Goal: Information Seeking & Learning: Obtain resource

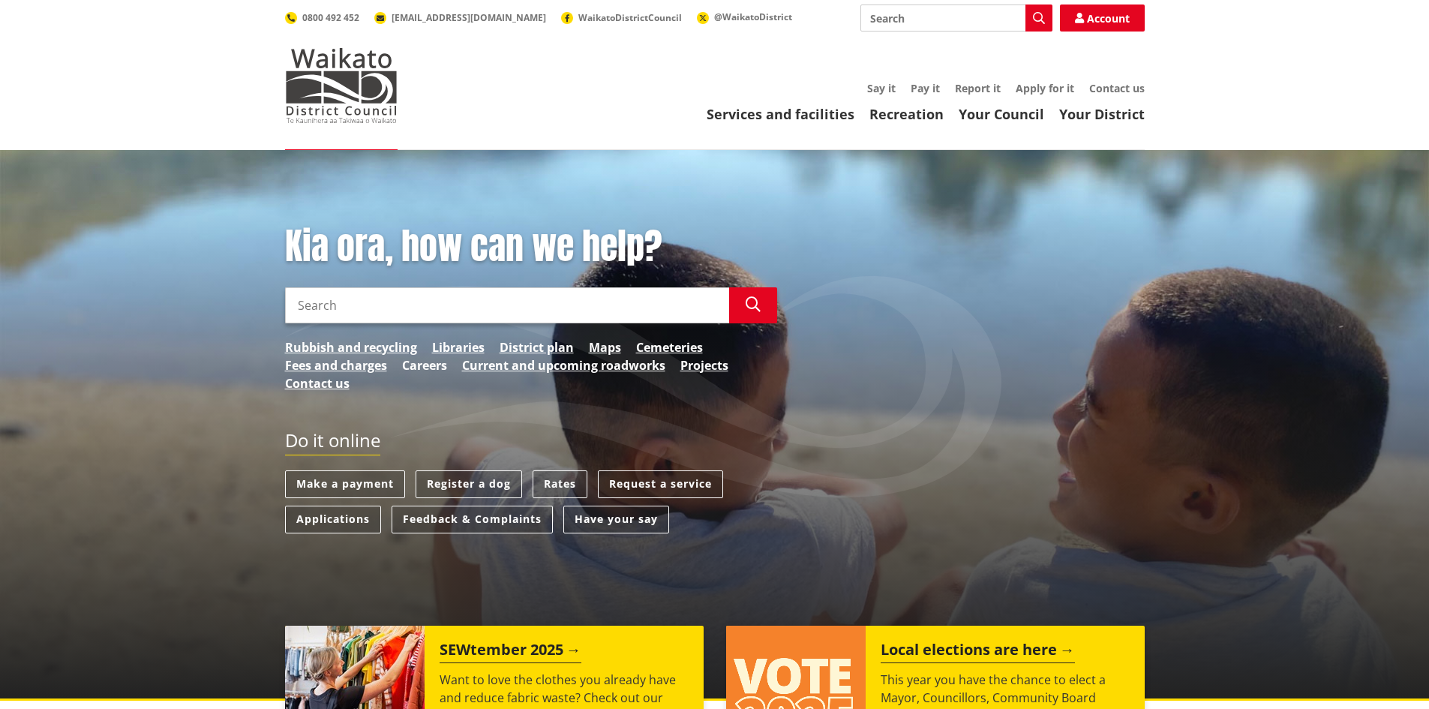
click at [426, 366] on link "Careers" at bounding box center [424, 365] width 45 height 18
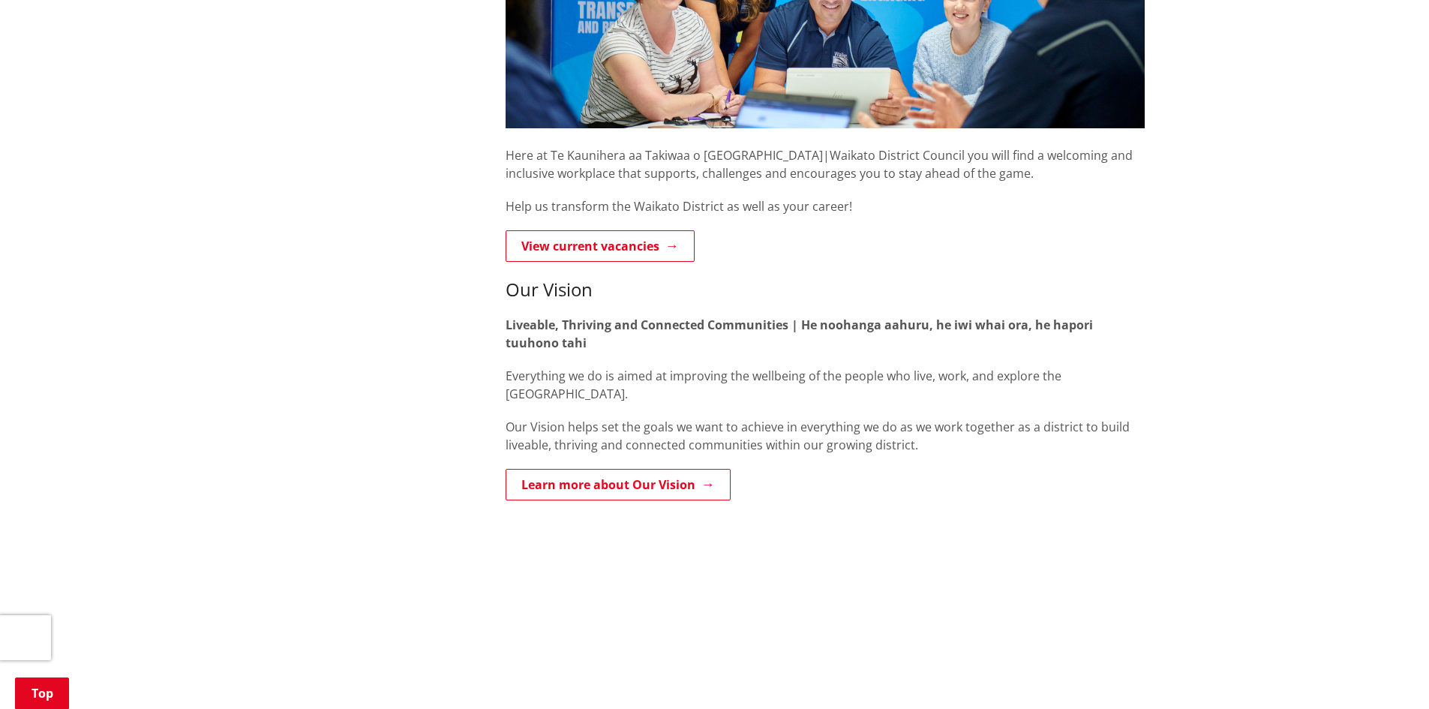
scroll to position [525, 0]
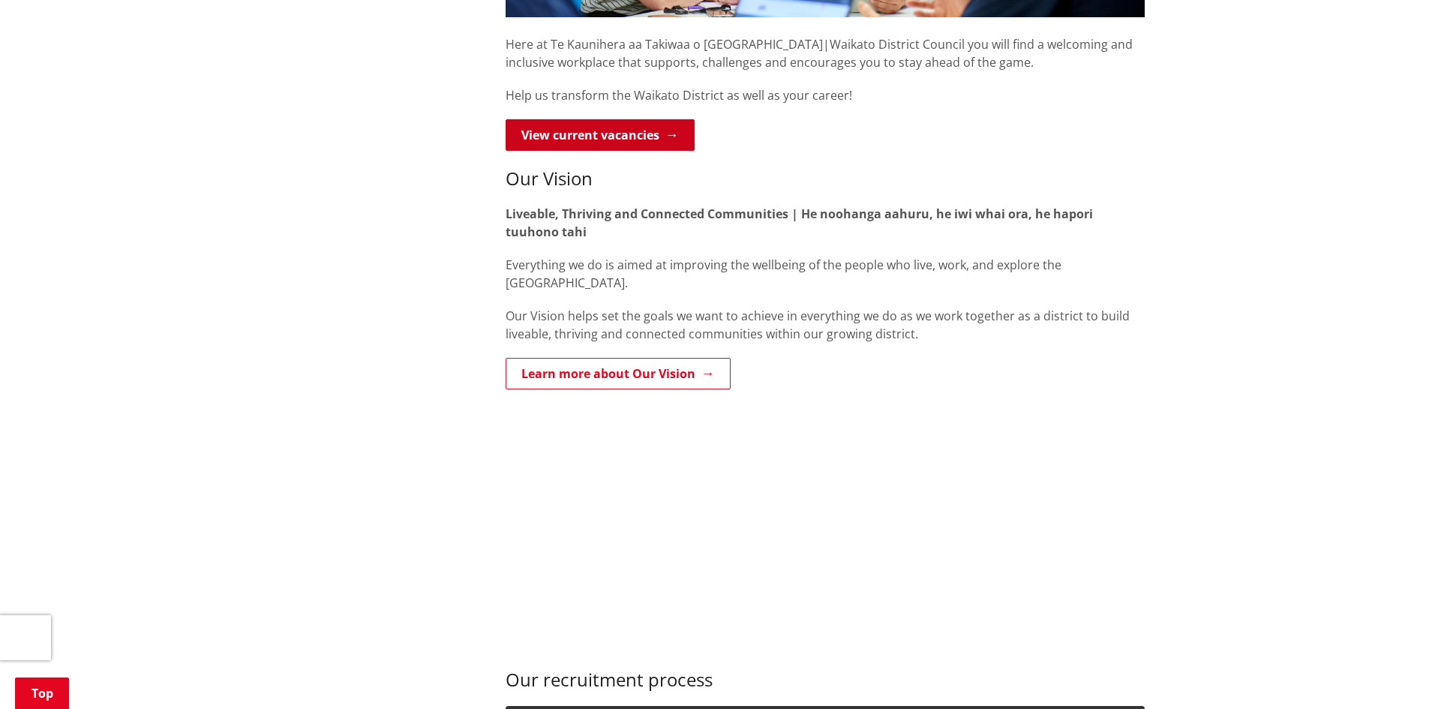
click at [566, 140] on link "View current vacancies" at bounding box center [600, 135] width 189 height 32
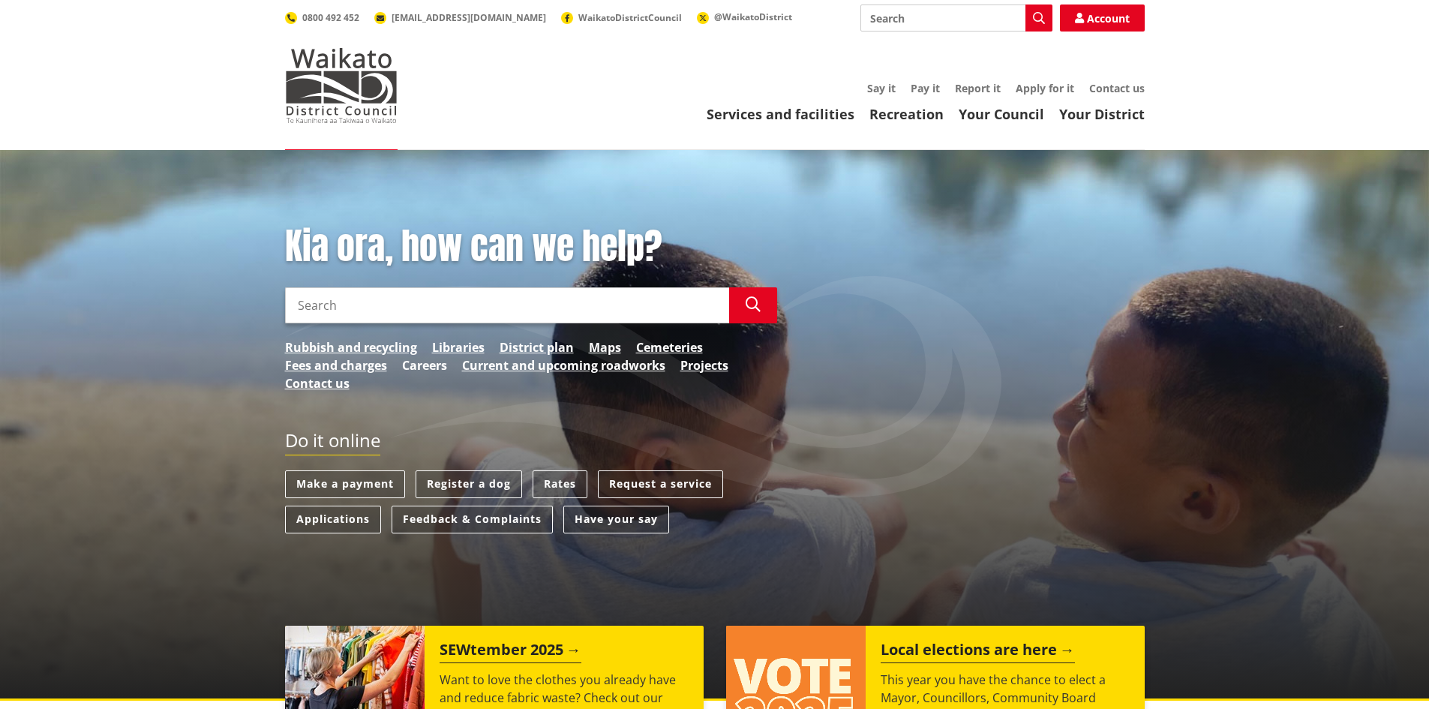
click at [424, 365] on link "Careers" at bounding box center [424, 365] width 45 height 18
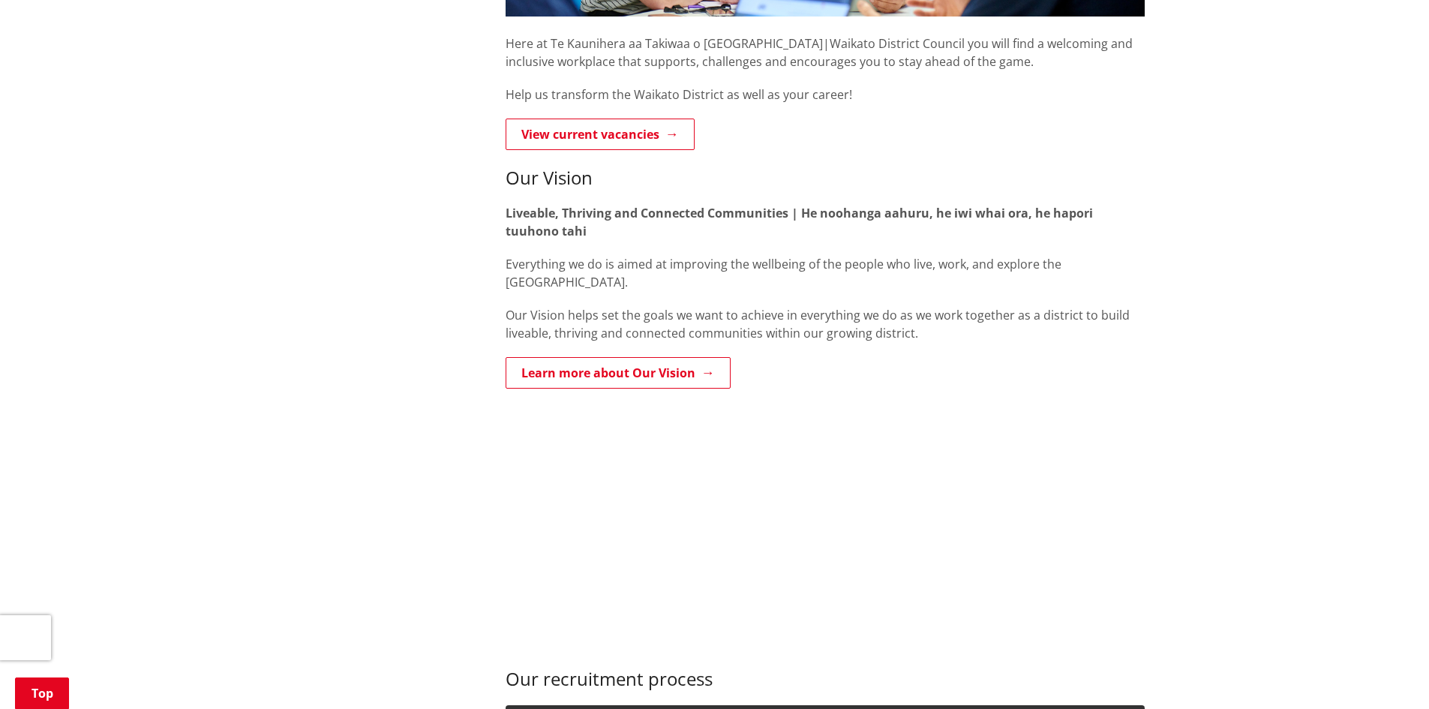
scroll to position [525, 0]
click at [611, 136] on link "View current vacancies" at bounding box center [600, 135] width 189 height 32
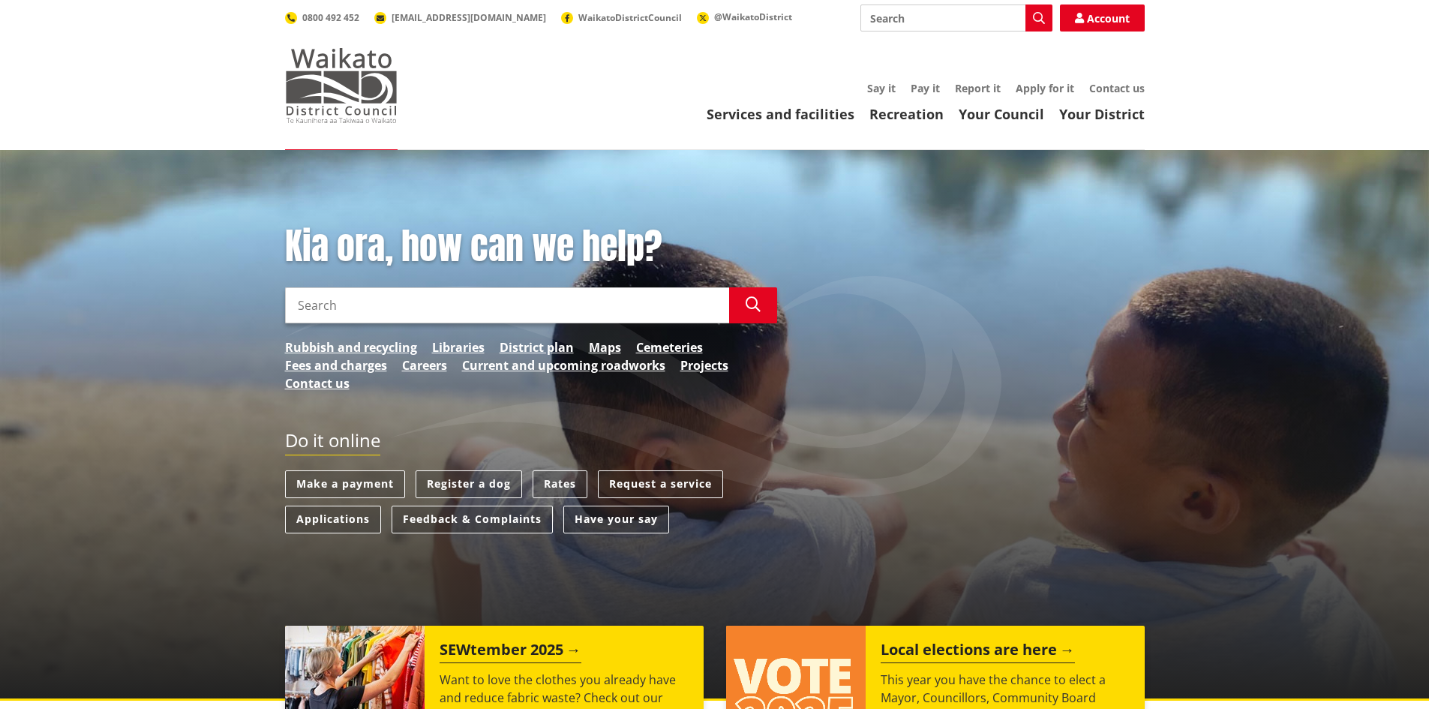
click at [347, 74] on img at bounding box center [341, 85] width 113 height 75
click at [1089, 112] on link "Your District" at bounding box center [1102, 114] width 86 height 18
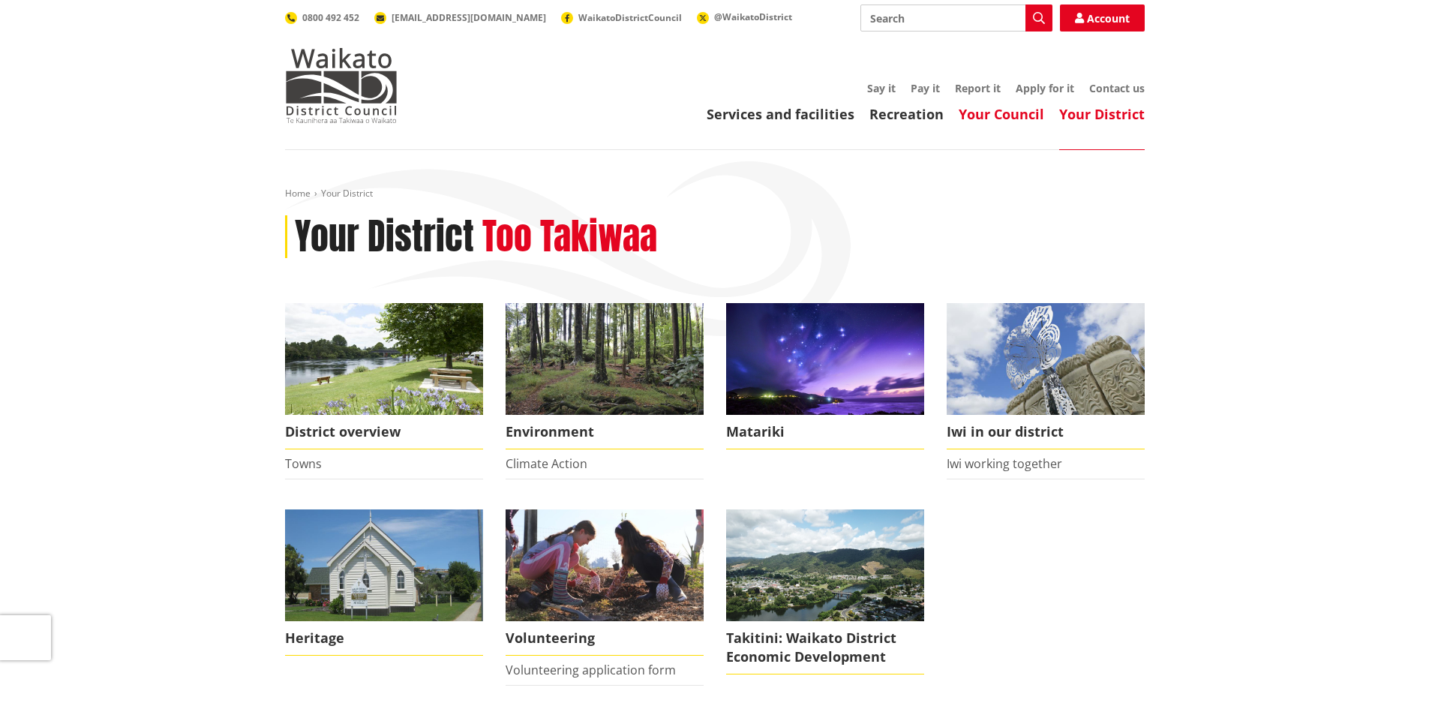
click at [998, 111] on link "Your Council" at bounding box center [1002, 114] width 86 height 18
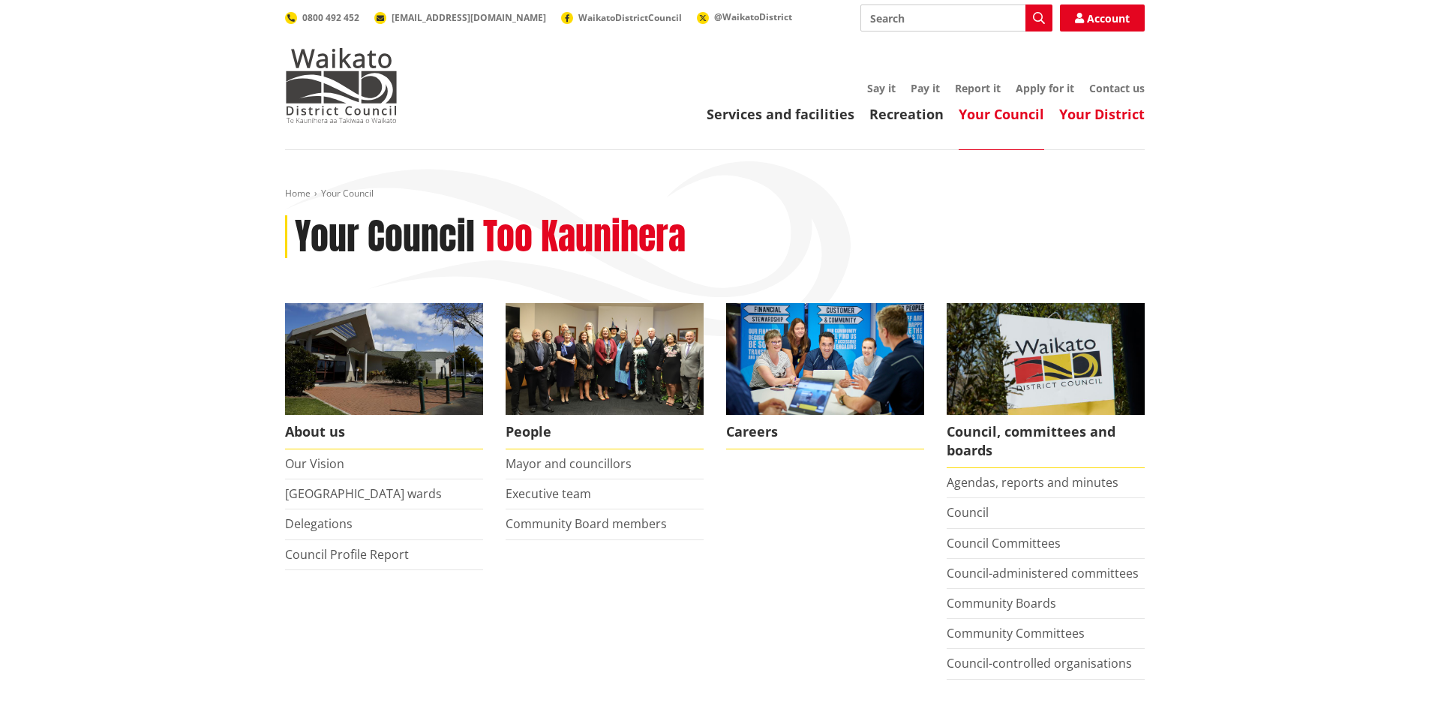
click at [1088, 114] on link "Your District" at bounding box center [1102, 114] width 86 height 18
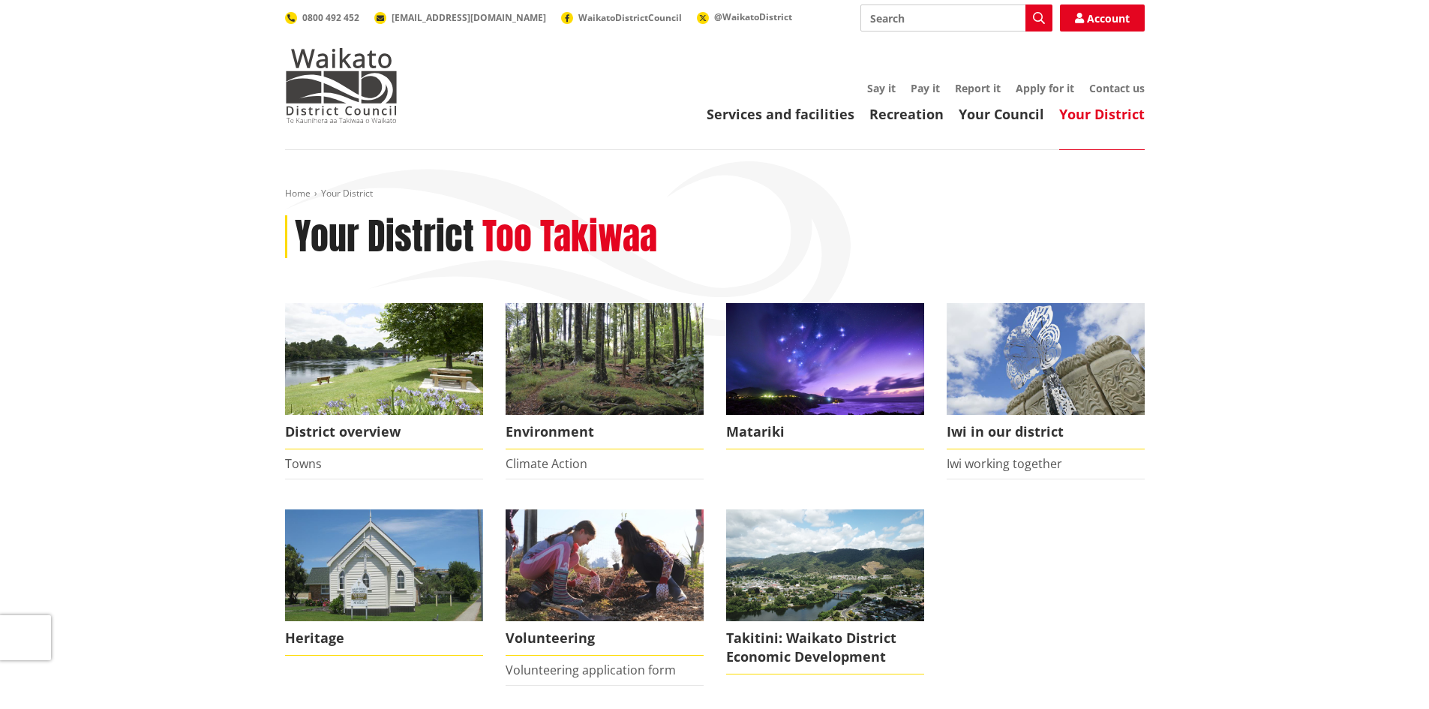
scroll to position [150, 0]
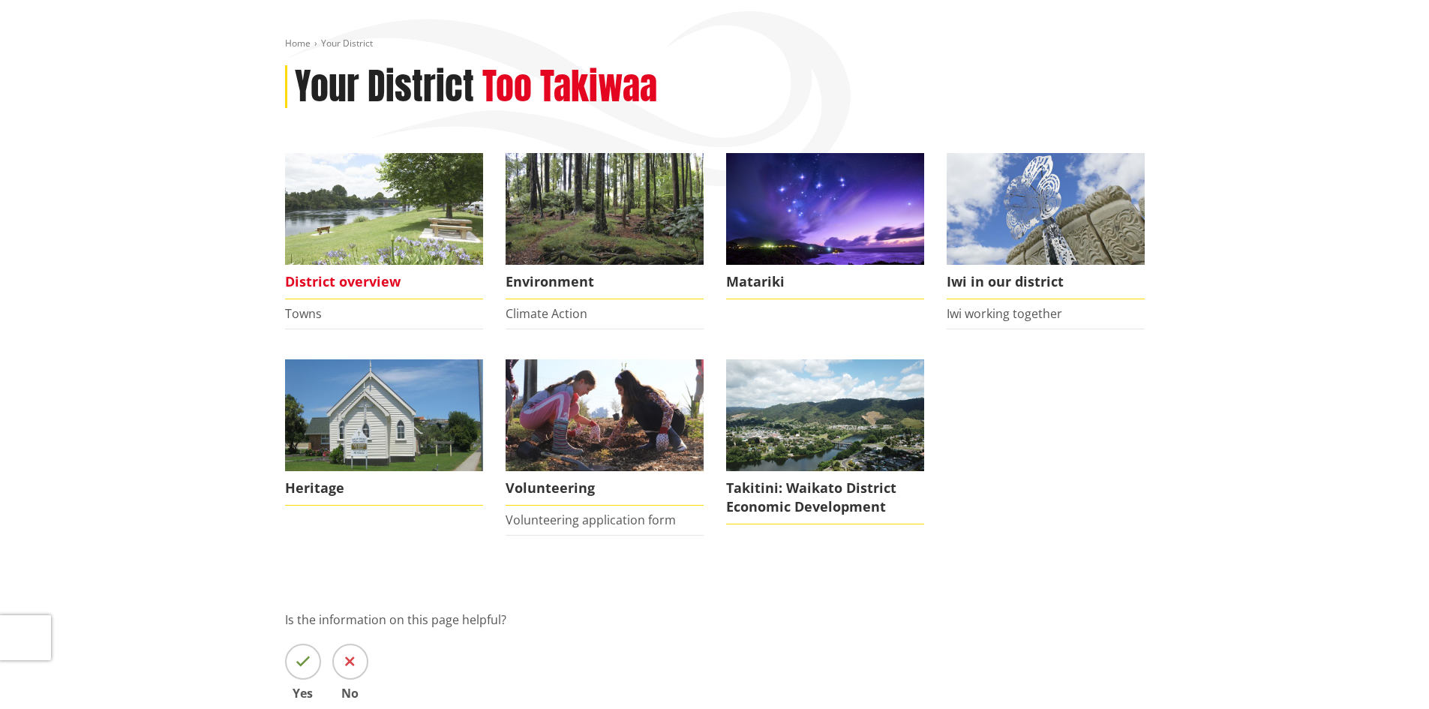
click at [341, 280] on span "District overview" at bounding box center [384, 282] width 198 height 35
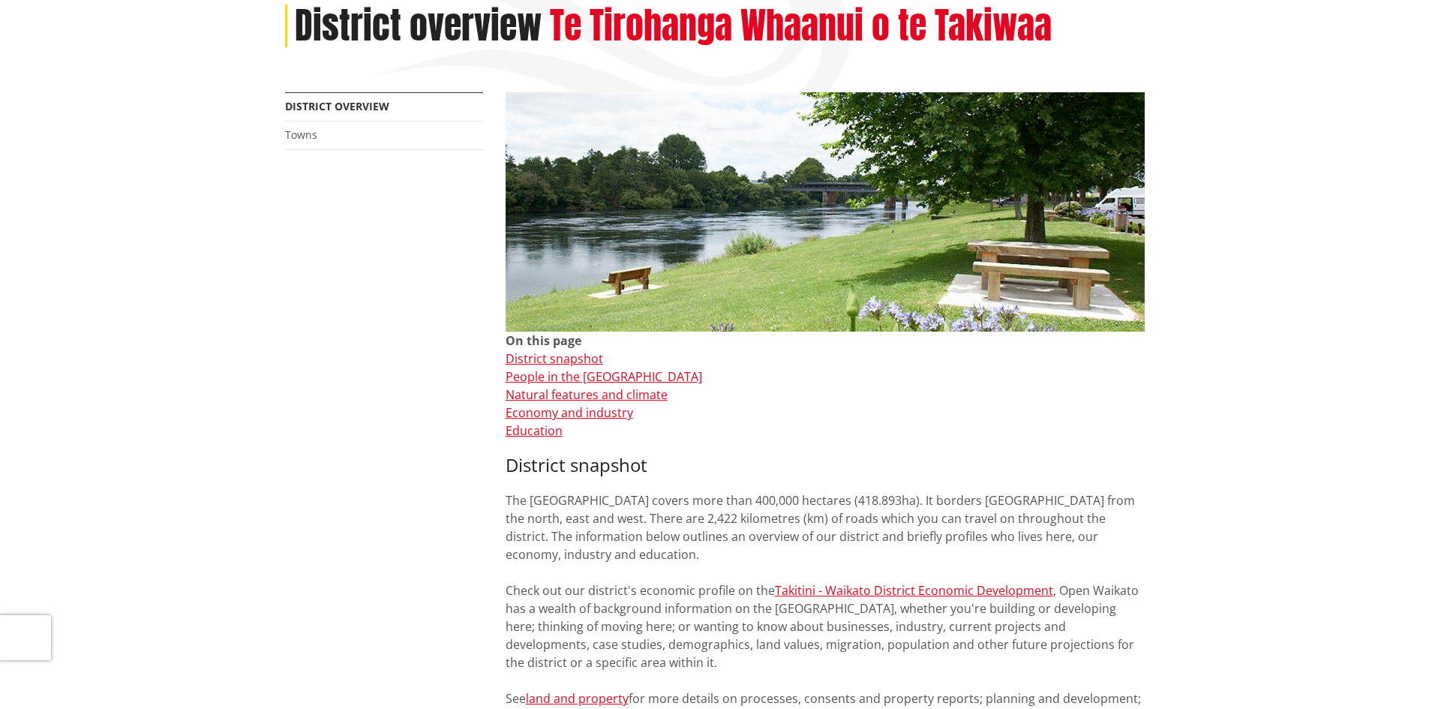
scroll to position [75, 0]
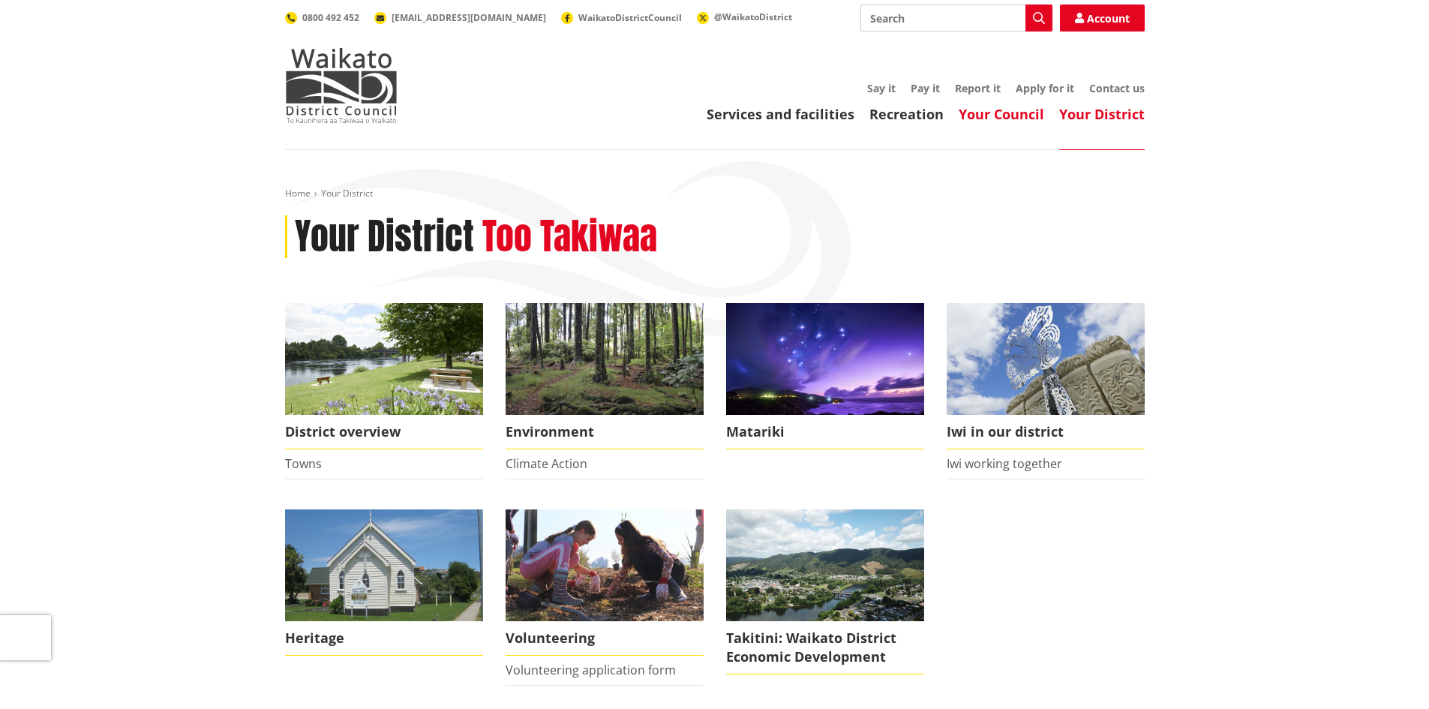
click at [998, 111] on link "Your Council" at bounding box center [1002, 114] width 86 height 18
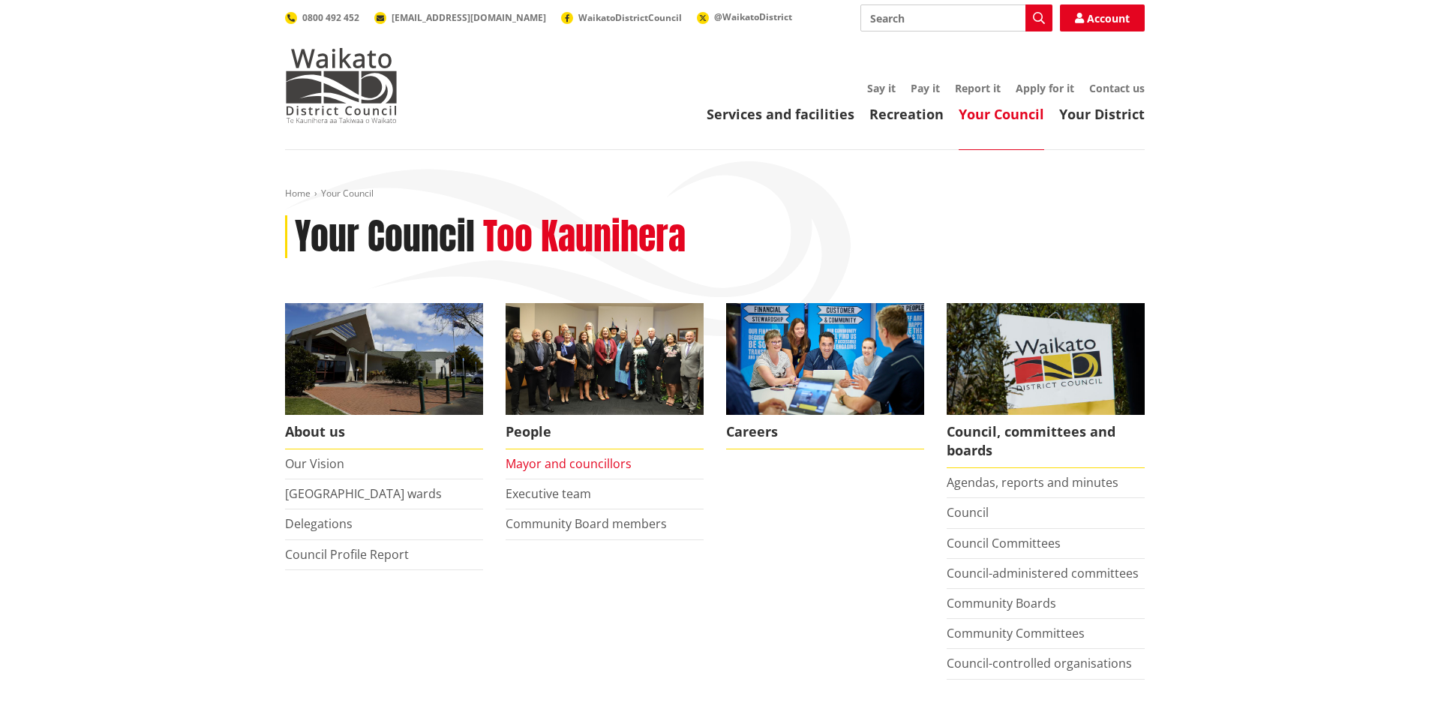
click at [577, 464] on link "Mayor and councillors" at bounding box center [569, 463] width 126 height 17
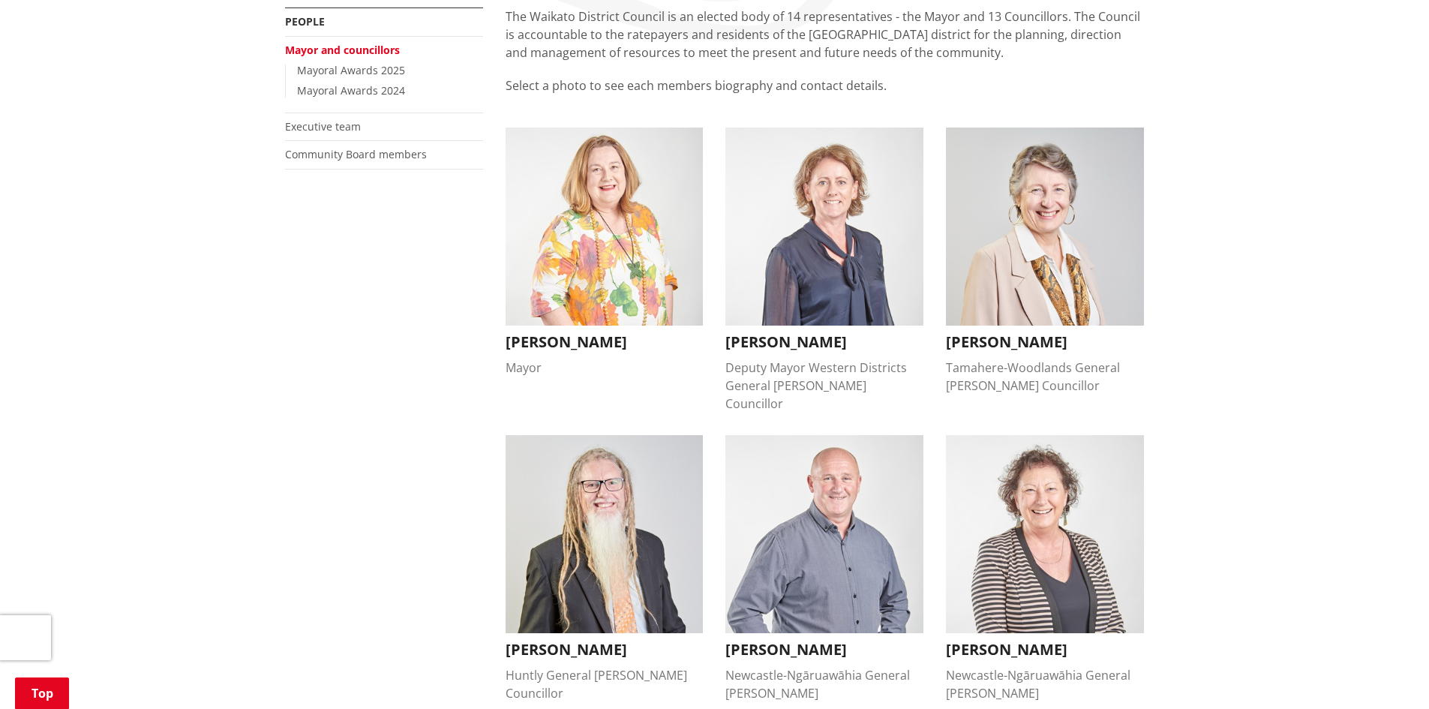
scroll to position [225, 0]
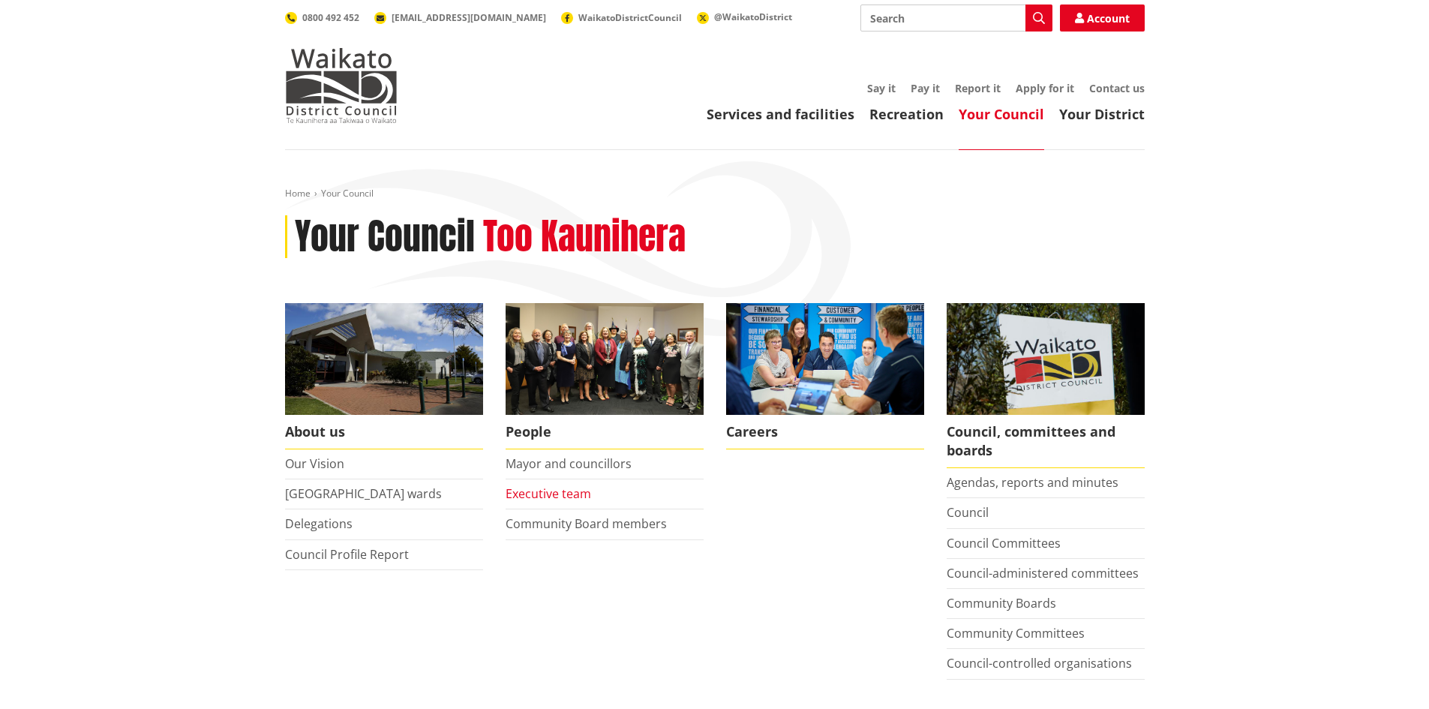
click at [551, 494] on link "Executive team" at bounding box center [549, 493] width 86 height 17
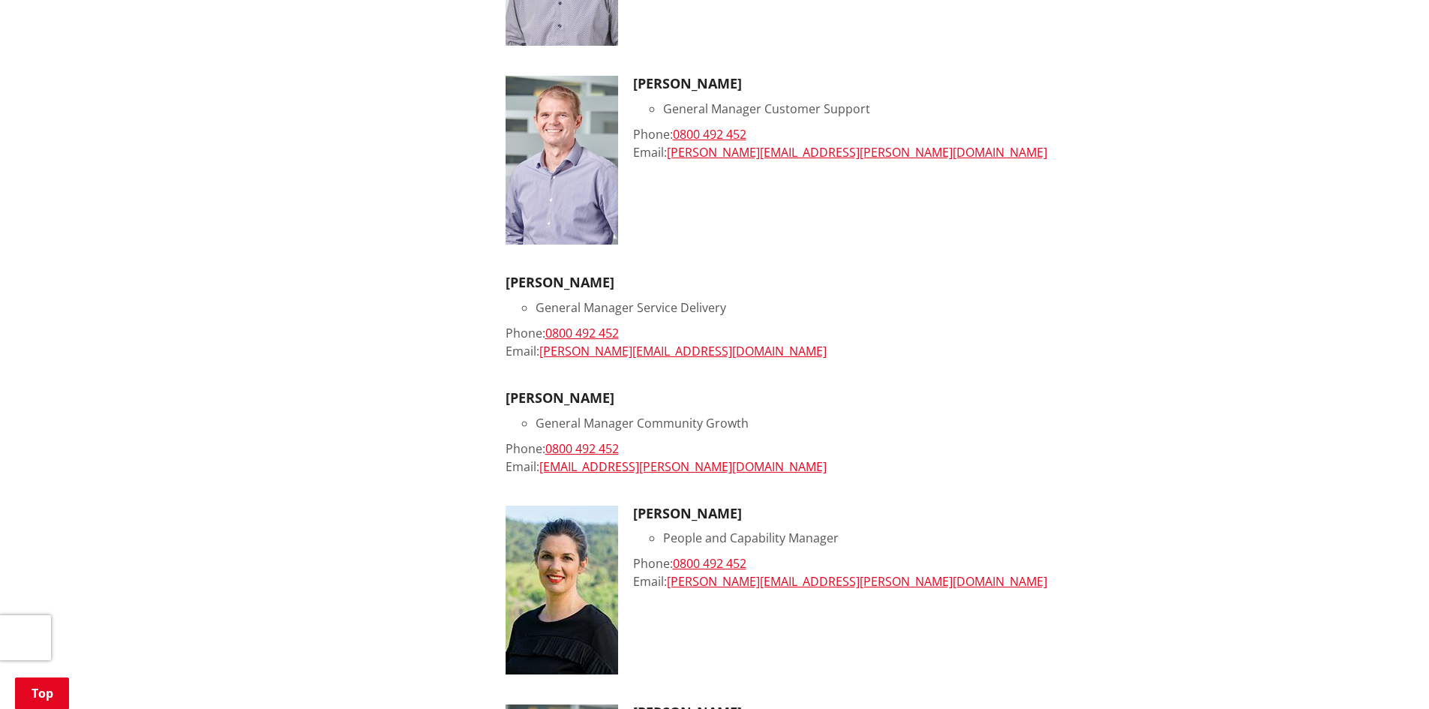
scroll to position [675, 0]
drag, startPoint x: 509, startPoint y: 282, endPoint x: 608, endPoint y: 273, distance: 98.7
click at [608, 273] on ul "Craig Hobbs Chief Executive Phone: 0800 492 452 Email: craig.hobbs@waidc.govt.n…" at bounding box center [825, 590] width 639 height 1823
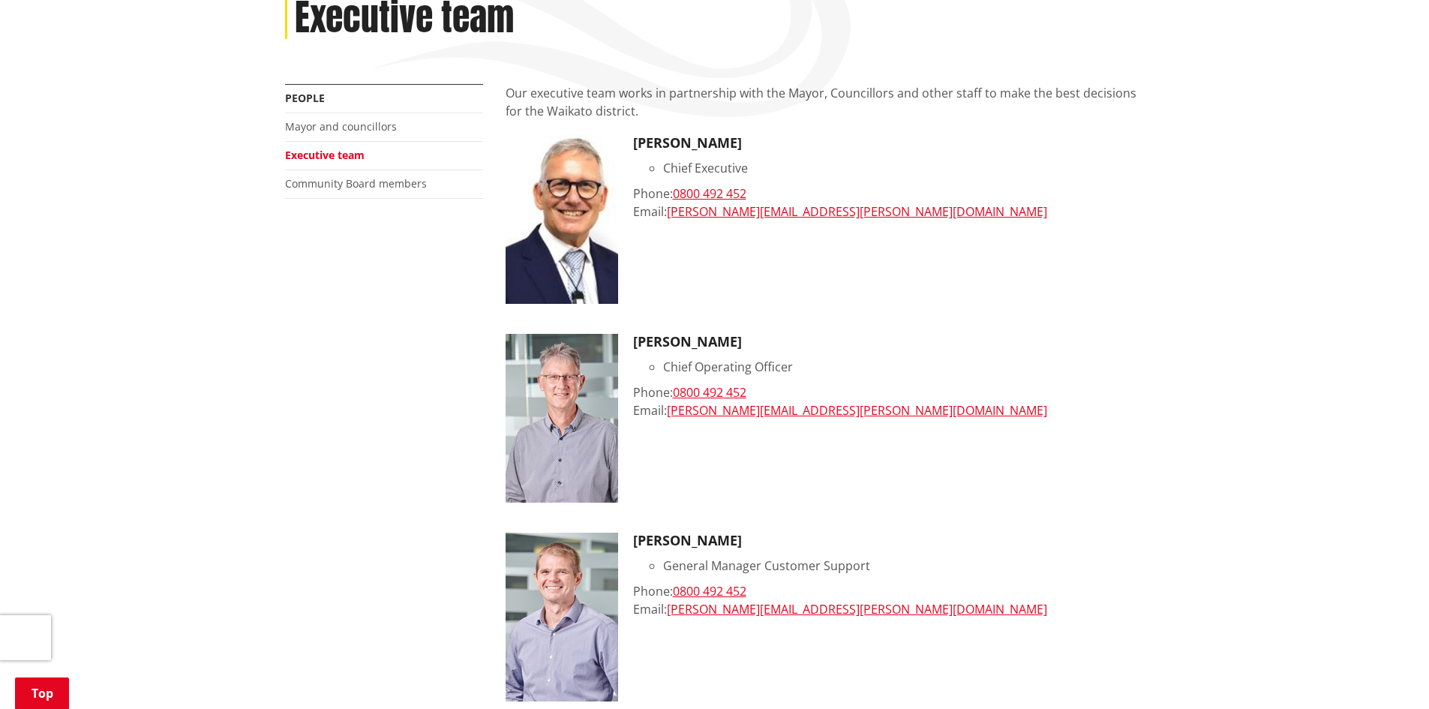
scroll to position [0, 0]
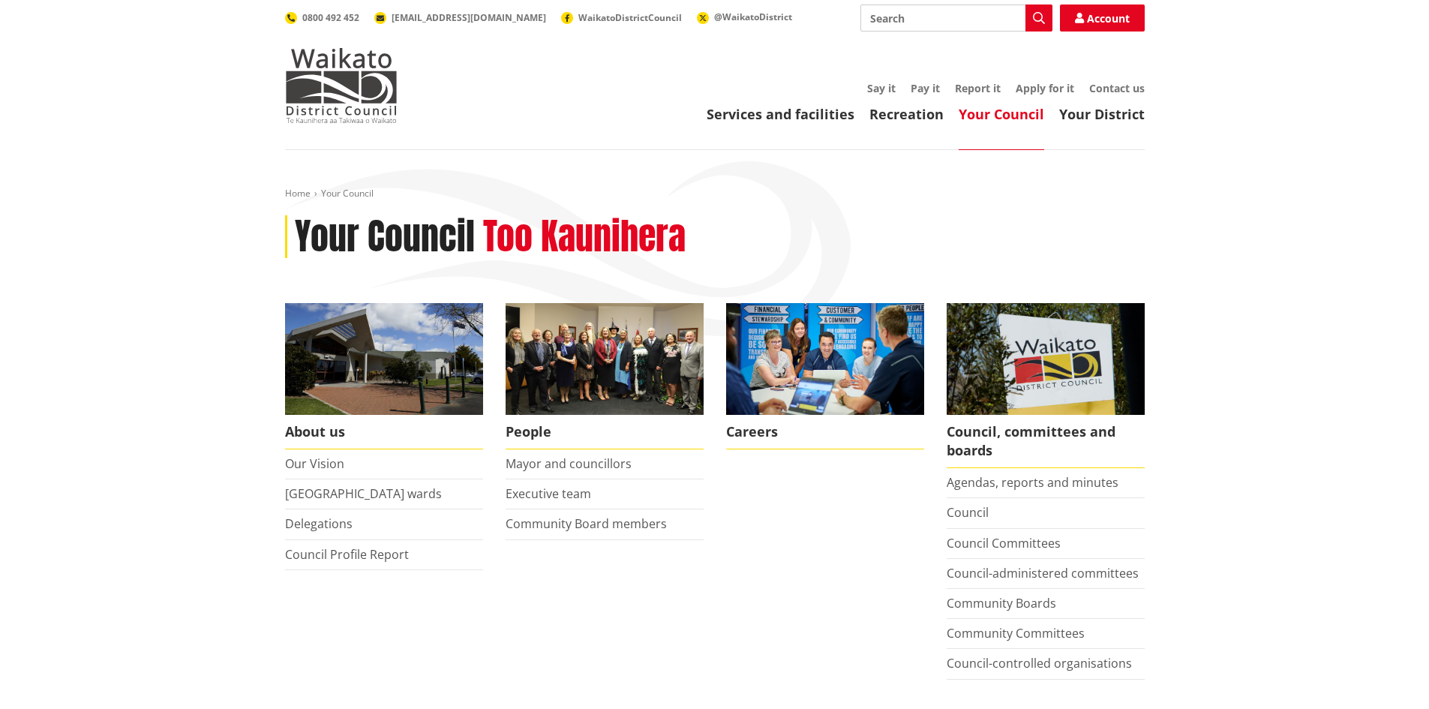
click at [912, 20] on input "Search" at bounding box center [957, 18] width 192 height 27
type input "l"
click at [993, 110] on link "Your Council" at bounding box center [1002, 114] width 86 height 18
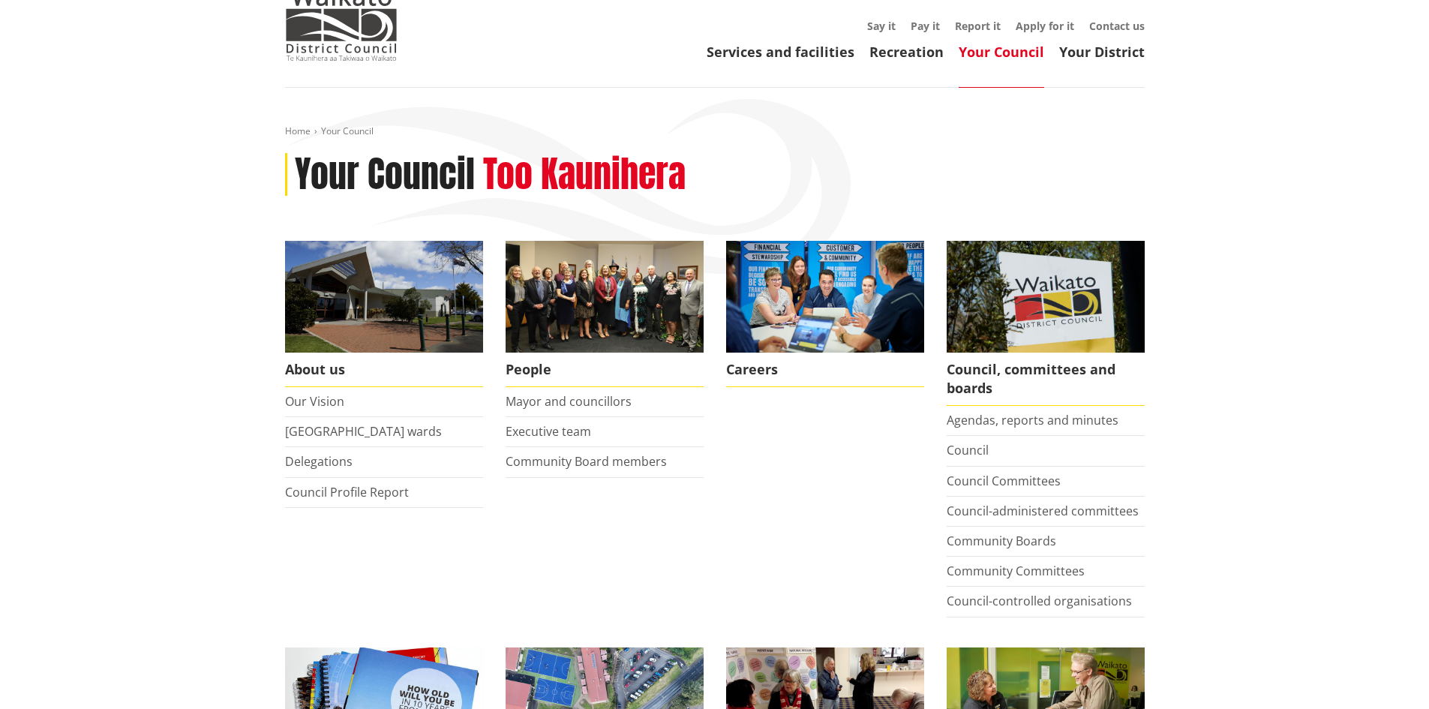
scroll to position [375, 0]
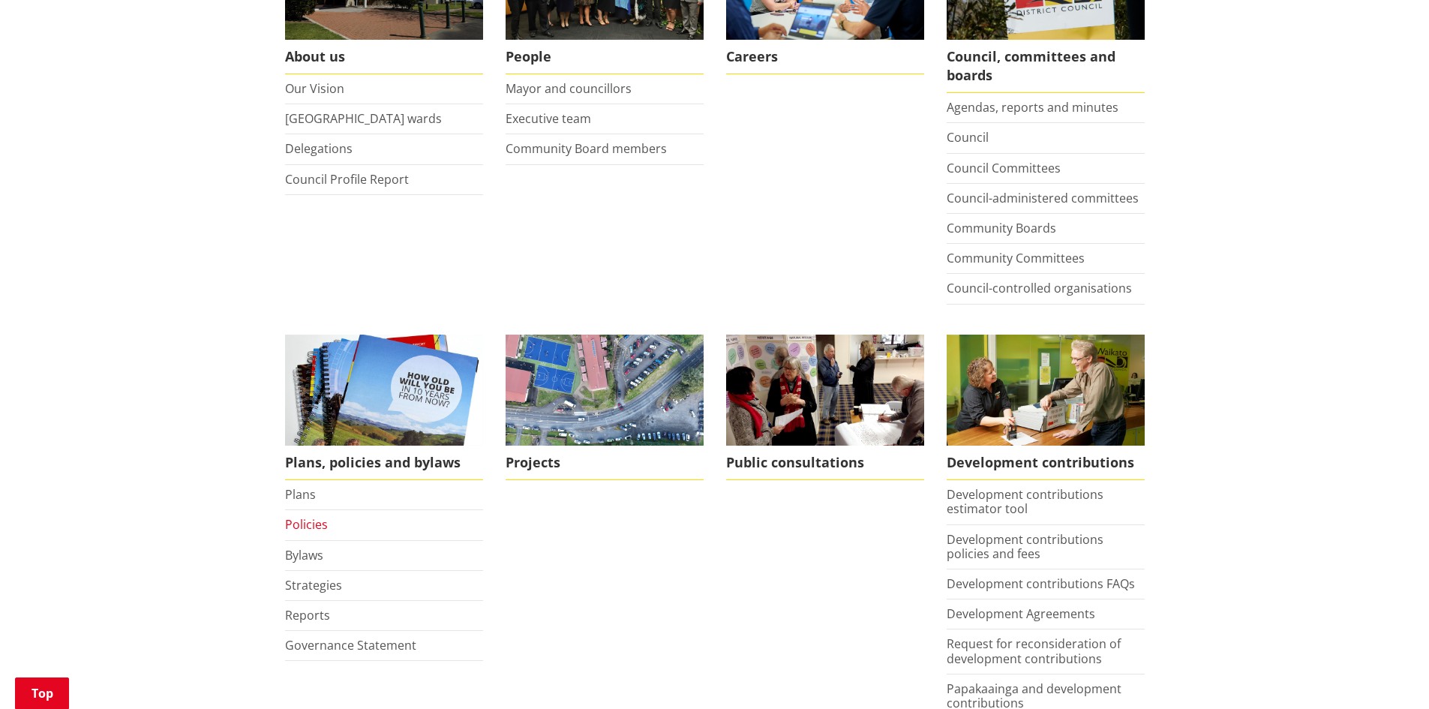
click at [302, 526] on link "Policies" at bounding box center [306, 524] width 43 height 17
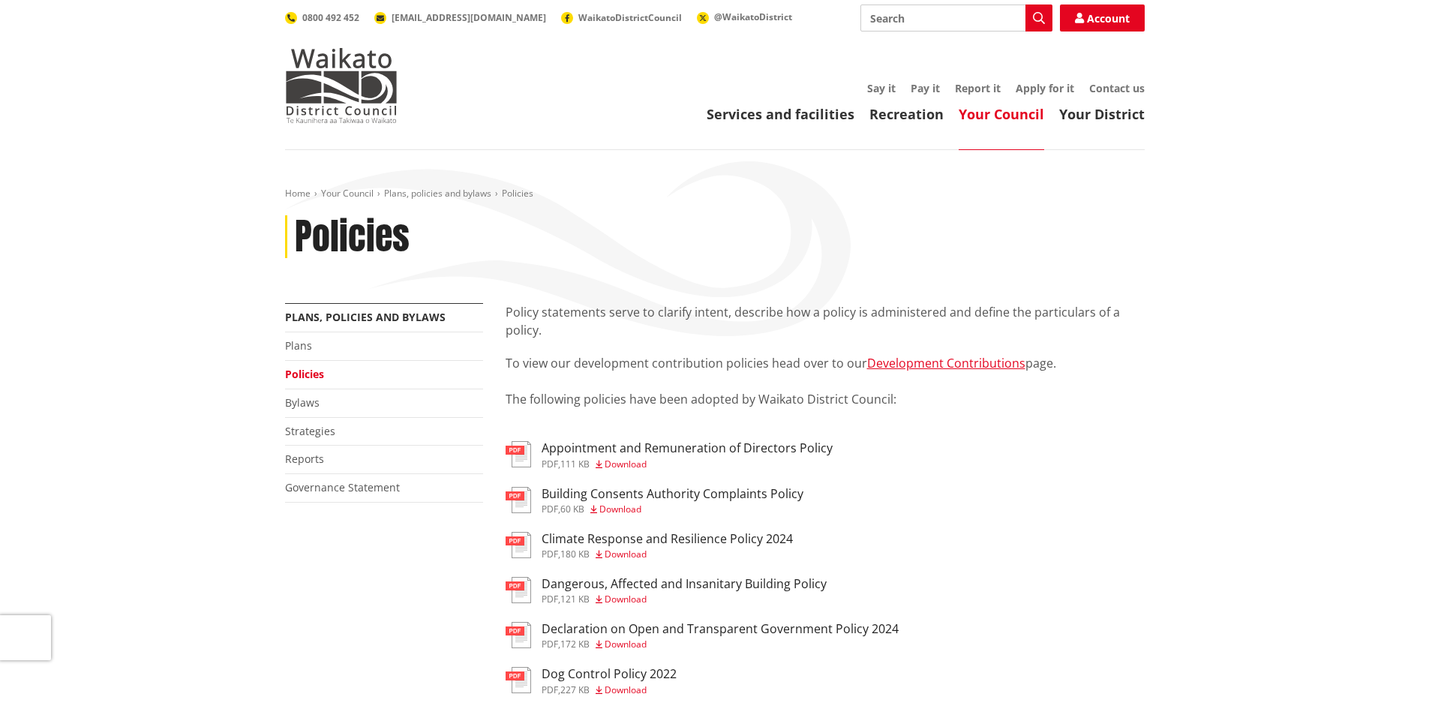
click at [910, 20] on input "Search" at bounding box center [957, 18] width 192 height 27
type input "longterm plan"
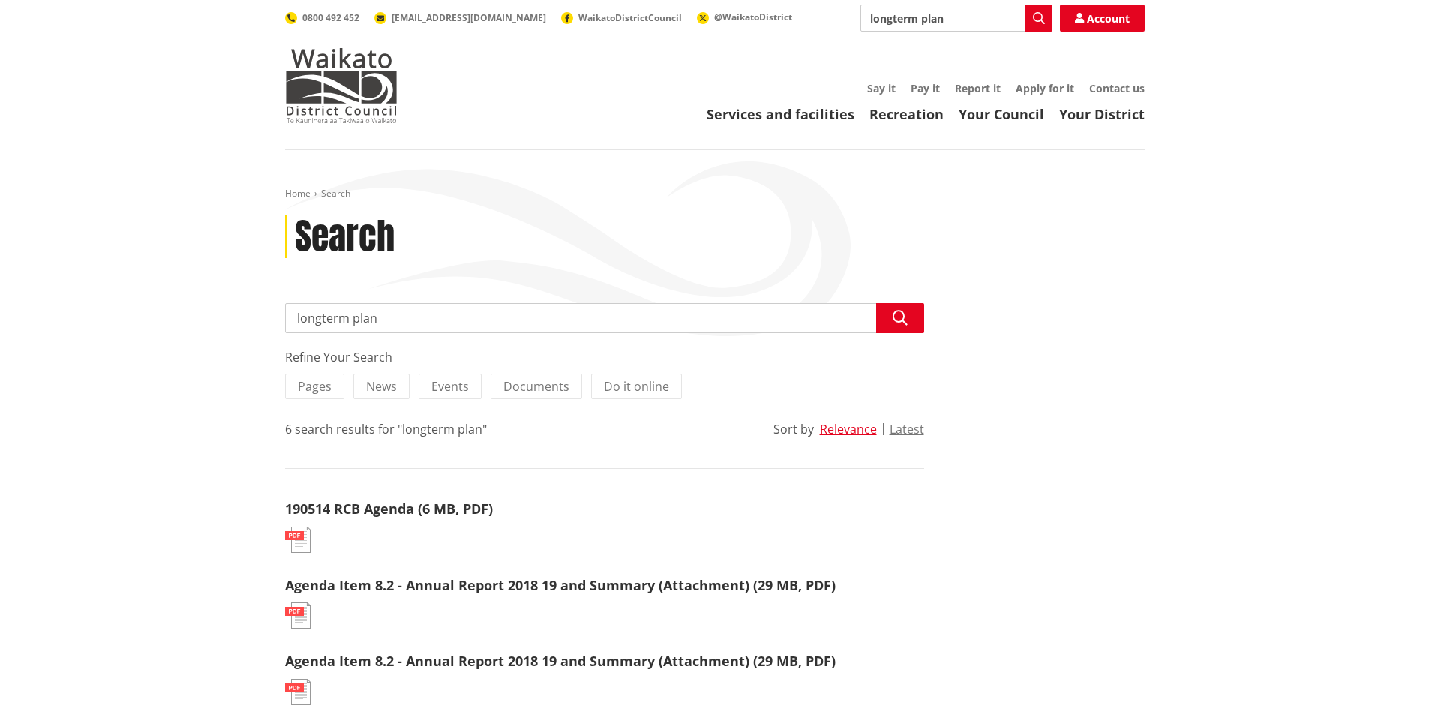
click at [957, 20] on input "longterm plan" at bounding box center [957, 18] width 192 height 27
click at [352, 80] on img at bounding box center [341, 85] width 113 height 75
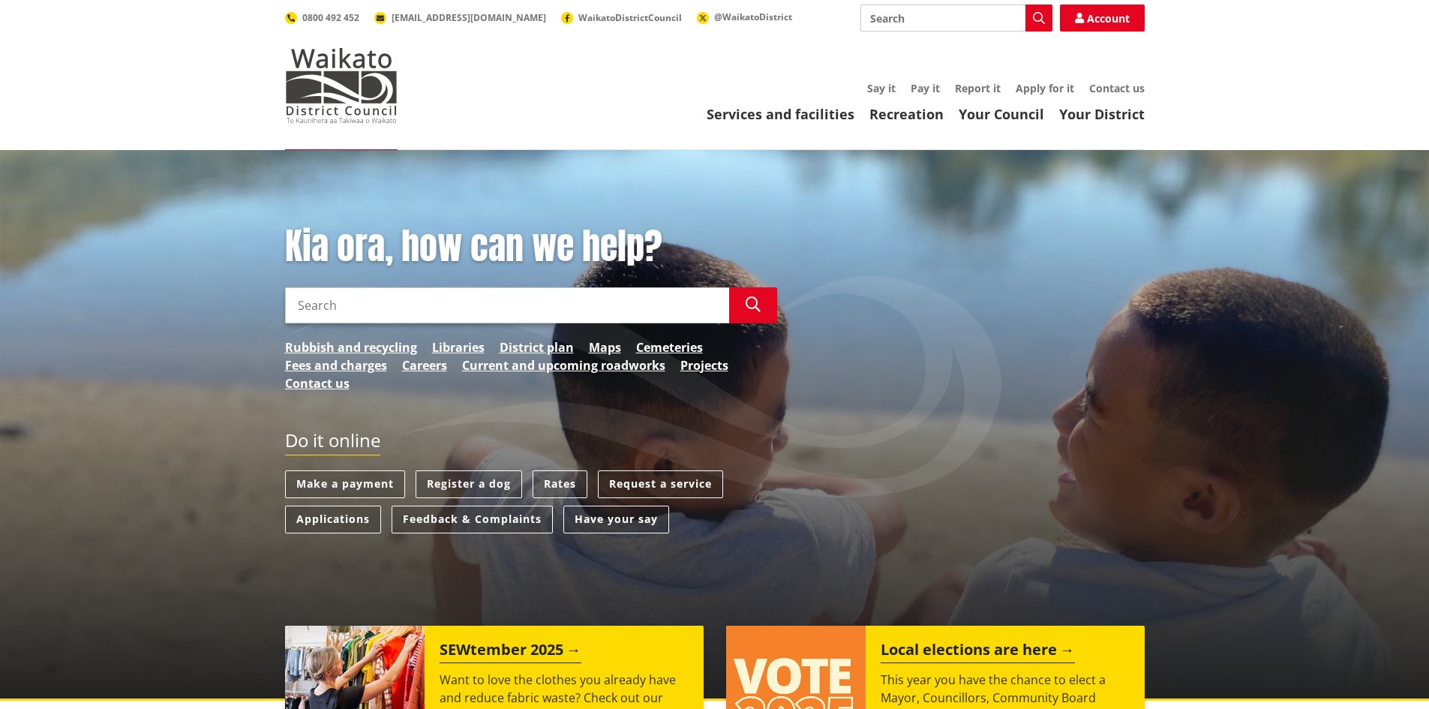
click at [408, 307] on input "Search" at bounding box center [507, 305] width 444 height 36
type input "longterm pln"
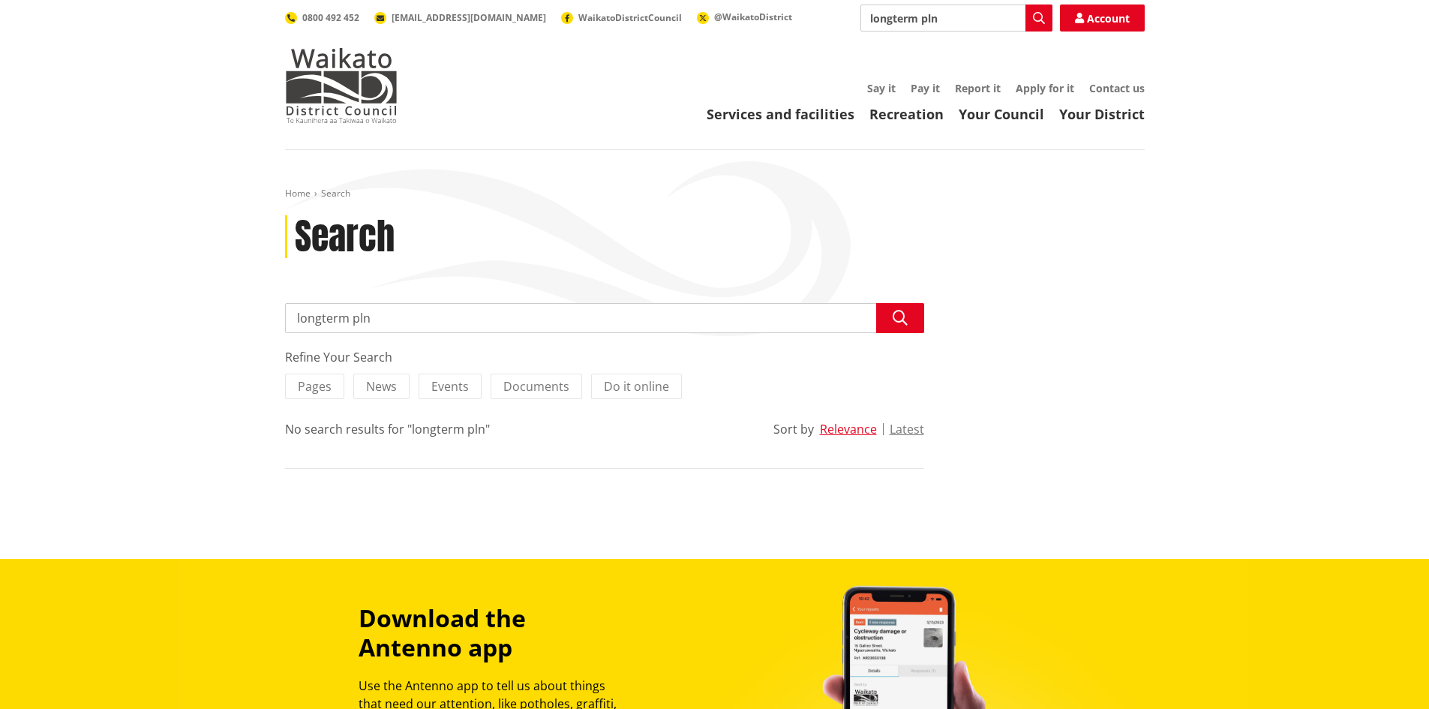
click at [416, 316] on input "longterm pln" at bounding box center [604, 318] width 639 height 30
type input "longterm plan 2024-2034"
click at [323, 313] on input "longterm plan 2024-2034" at bounding box center [604, 318] width 639 height 30
click at [376, 314] on input "longterm plan 2024-2034" at bounding box center [604, 318] width 639 height 30
type input "LTP [DATE]-[DATE]"
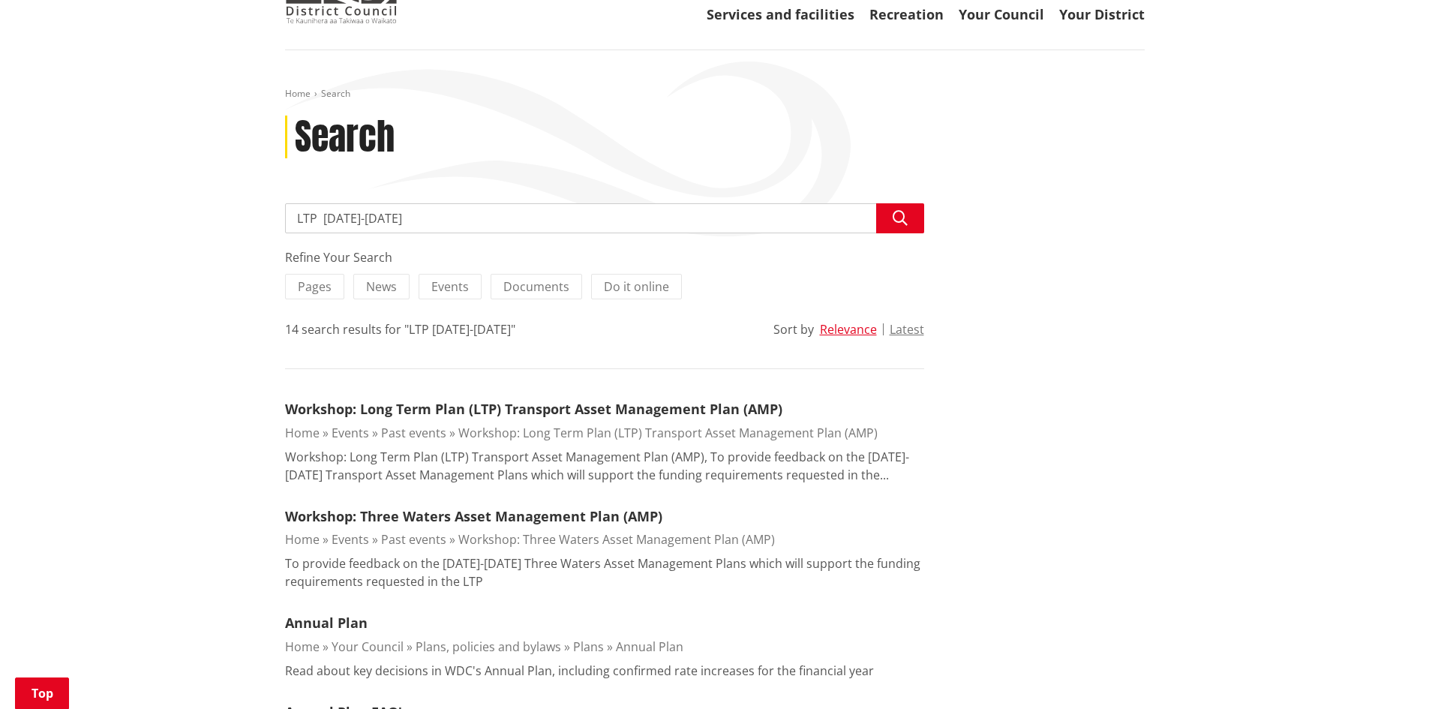
scroll to position [75, 0]
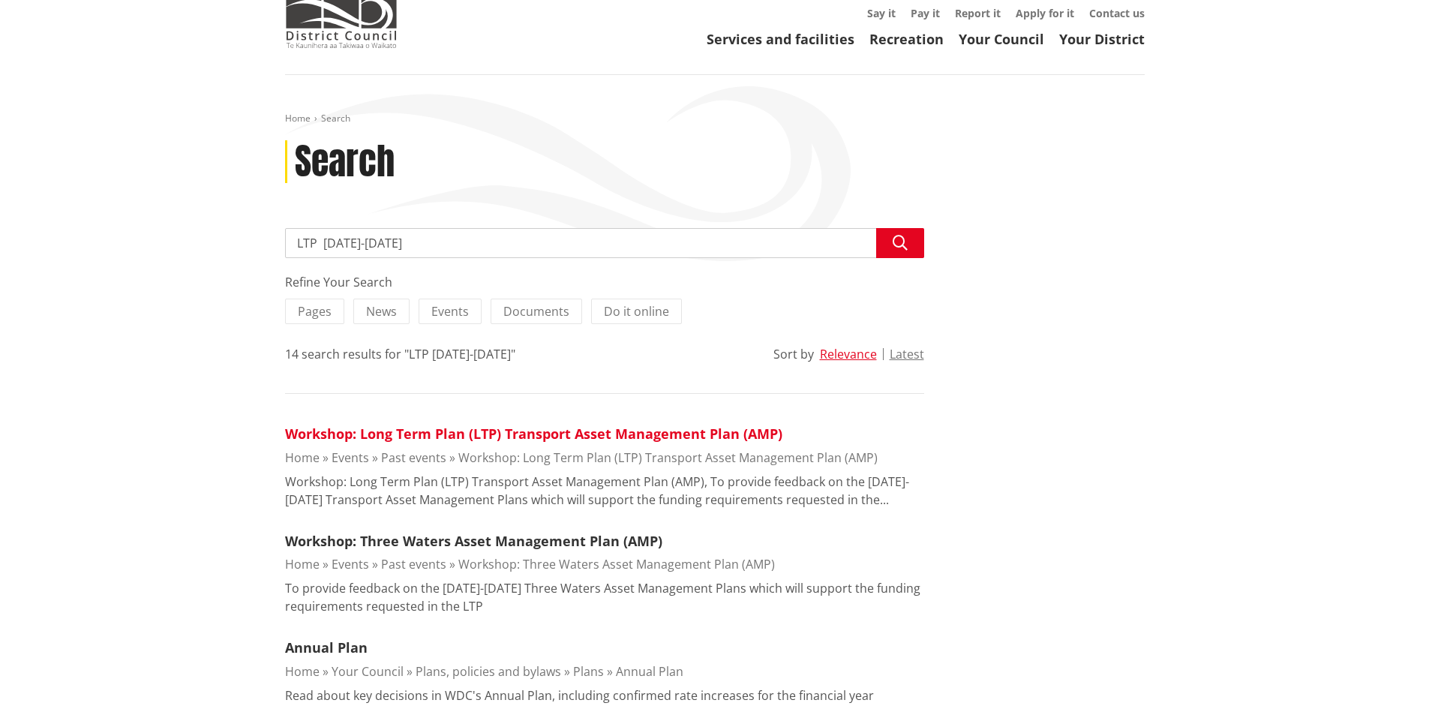
click at [557, 433] on link "Workshop: Long Term Plan (LTP) Transport Asset Management Plan (AMP)" at bounding box center [533, 434] width 497 height 18
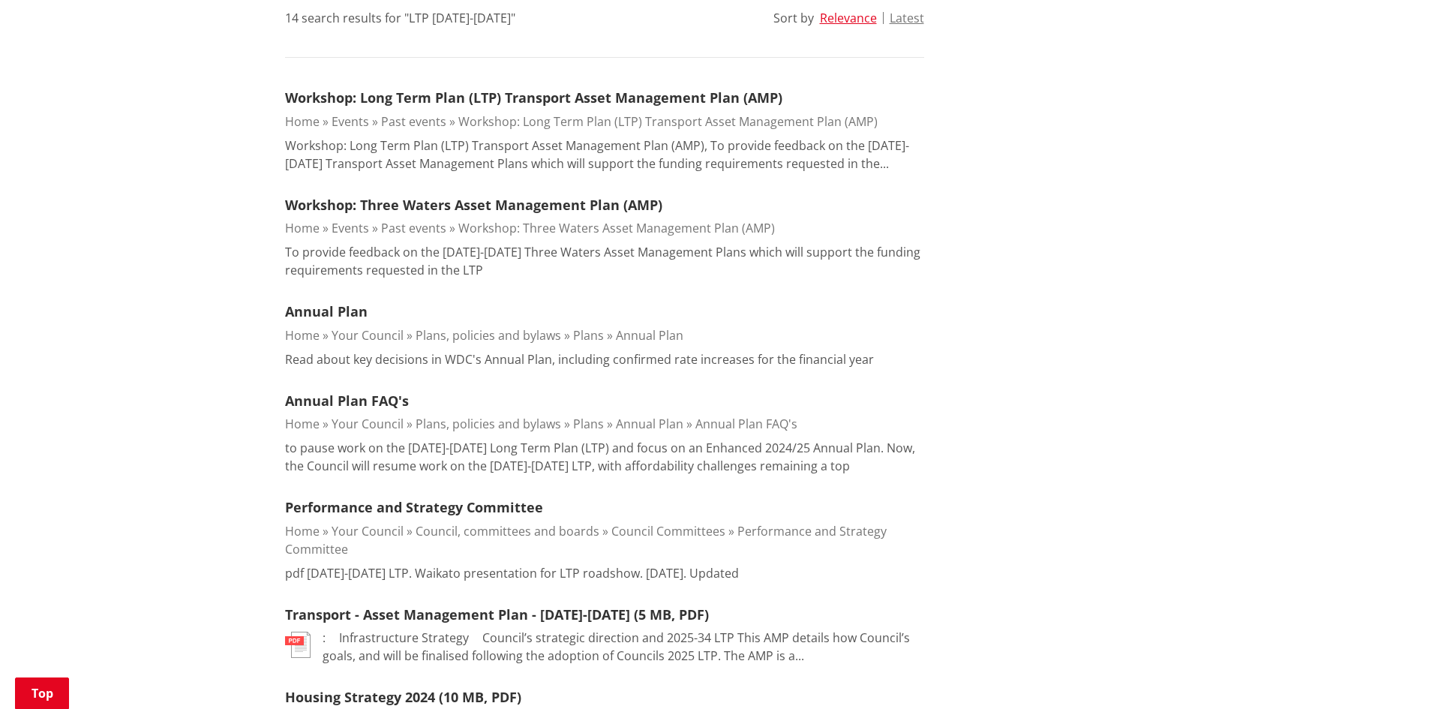
scroll to position [300, 0]
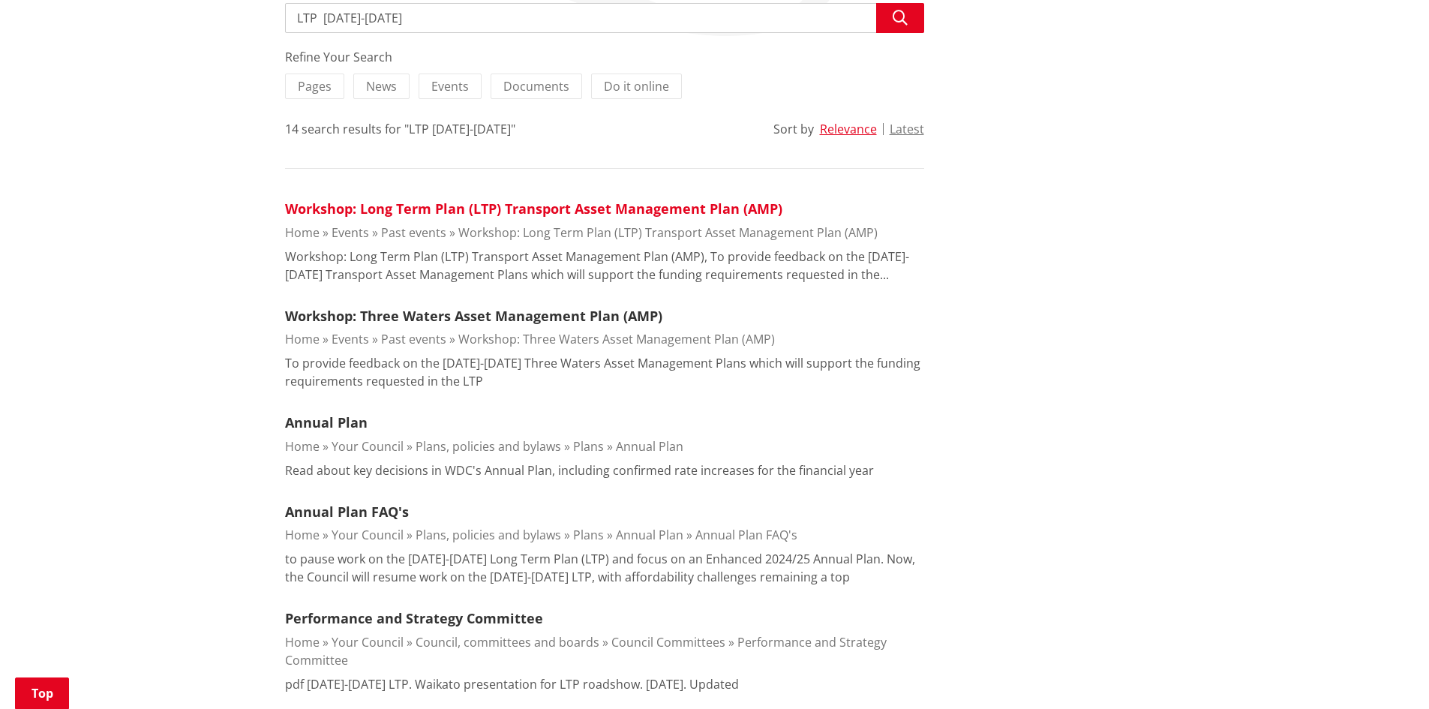
click at [530, 207] on link "Workshop: Long Term Plan (LTP) Transport Asset Management Plan (AMP)" at bounding box center [533, 209] width 497 height 18
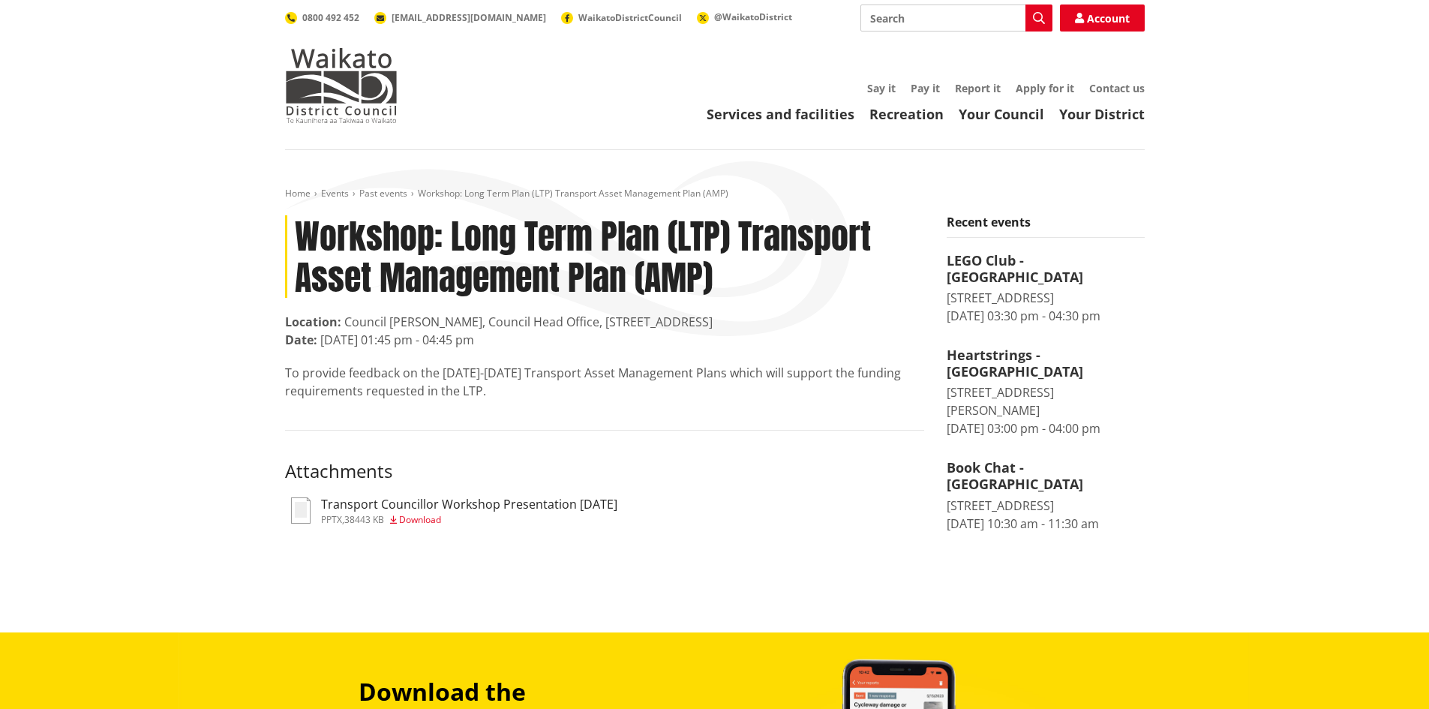
click at [424, 522] on span "Download" at bounding box center [420, 519] width 42 height 13
click at [344, 74] on img at bounding box center [341, 85] width 113 height 75
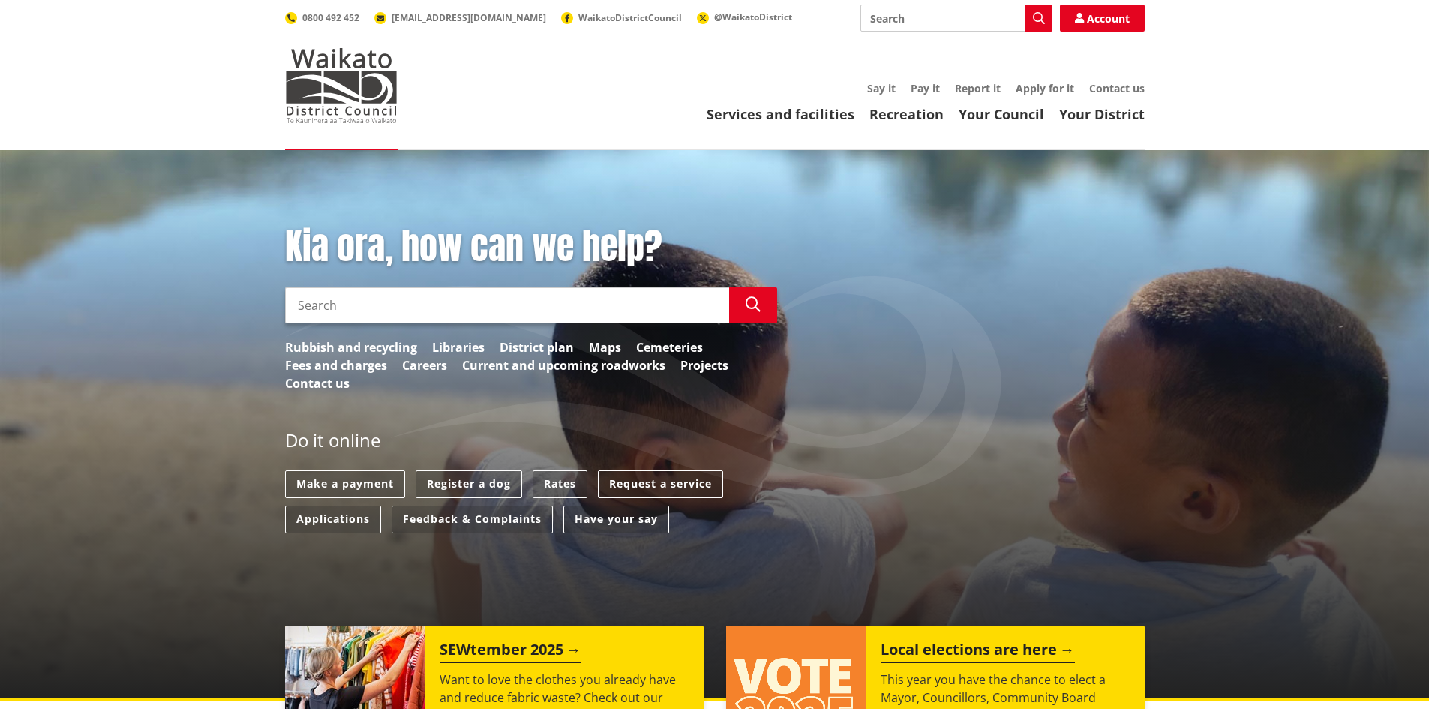
click at [350, 301] on input "Search" at bounding box center [507, 305] width 444 height 36
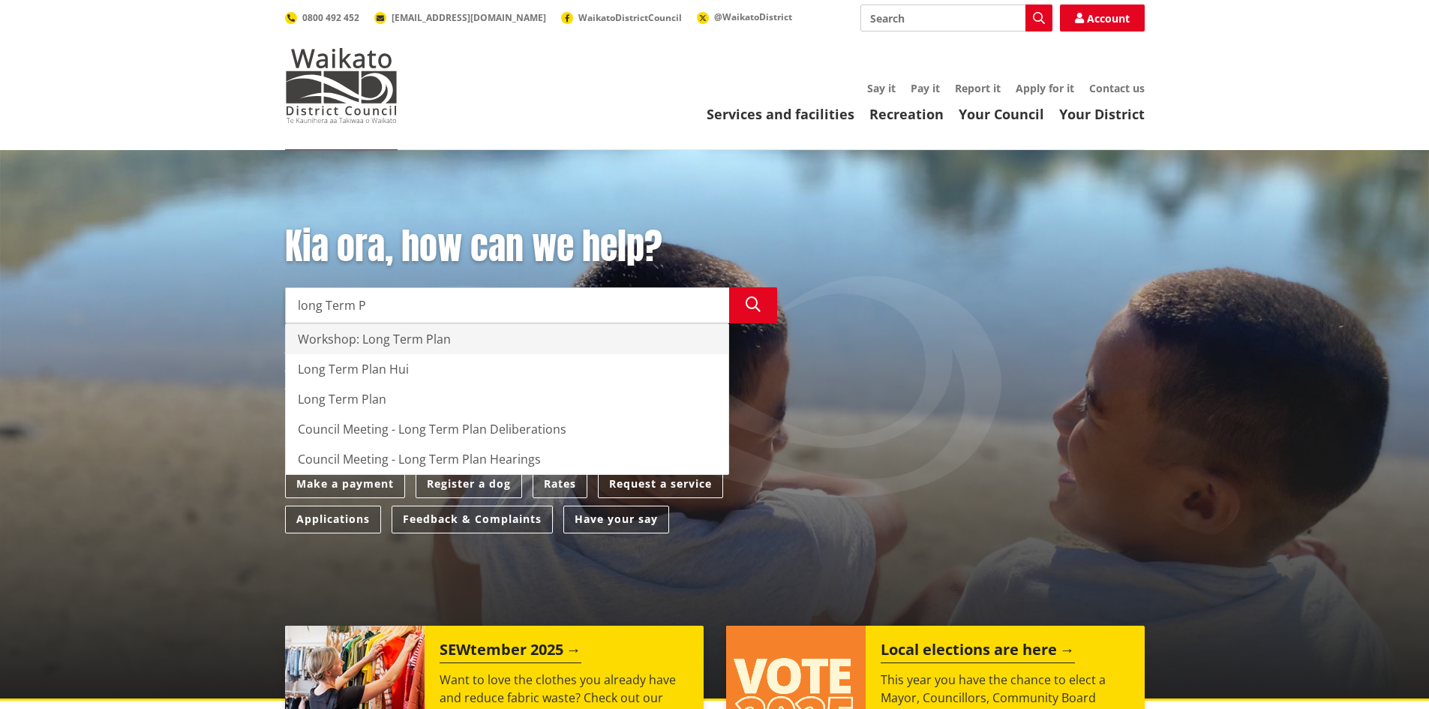
click at [388, 338] on div "Workshop: Long Term Plan" at bounding box center [507, 339] width 443 height 30
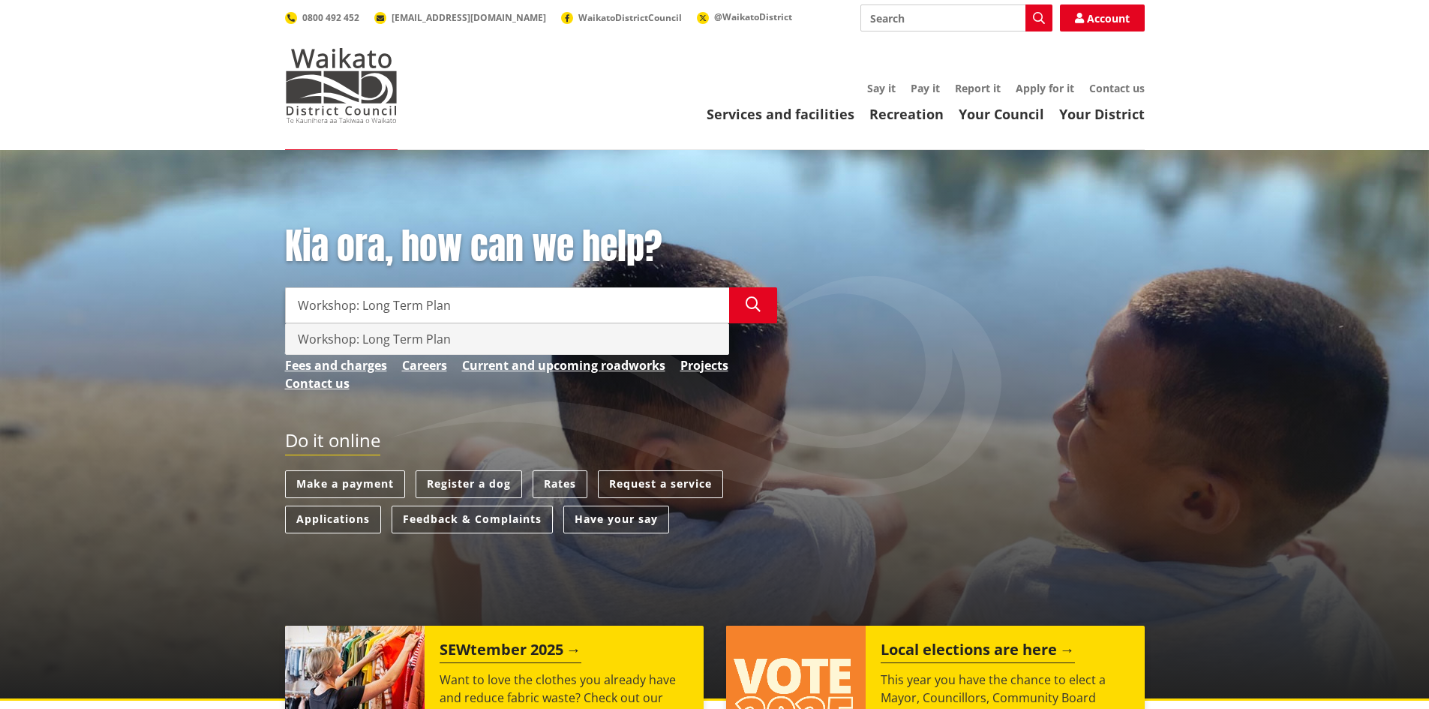
type input "Workshop: Long Term Plan"
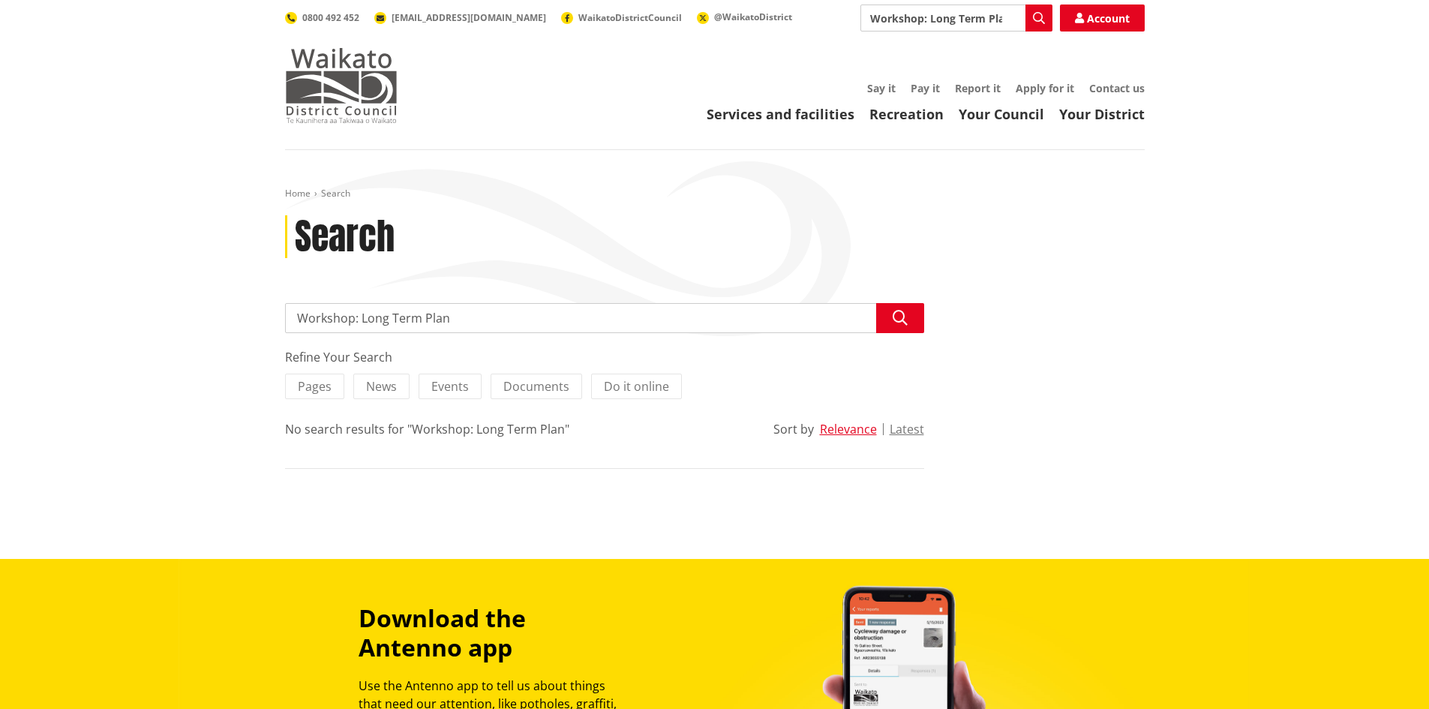
click at [327, 74] on img at bounding box center [341, 85] width 113 height 75
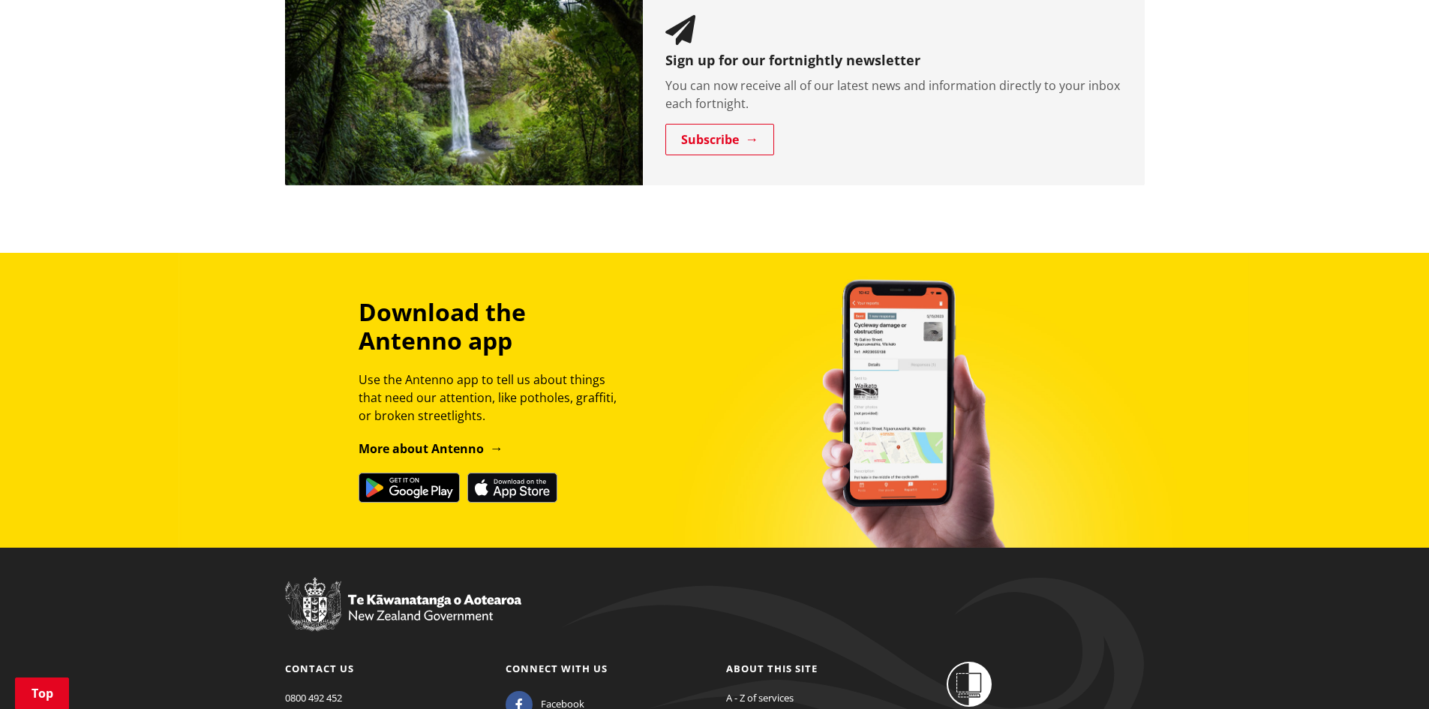
scroll to position [1694, 0]
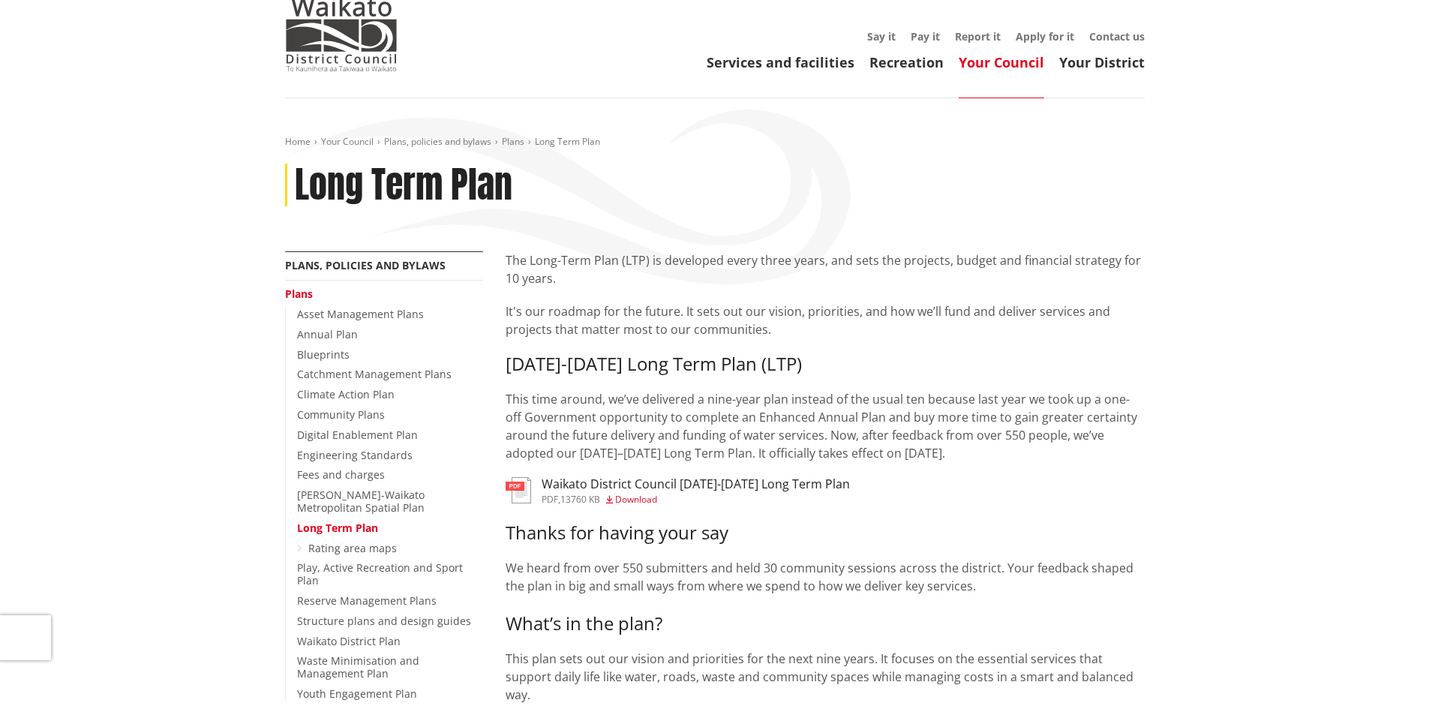
scroll to position [150, 0]
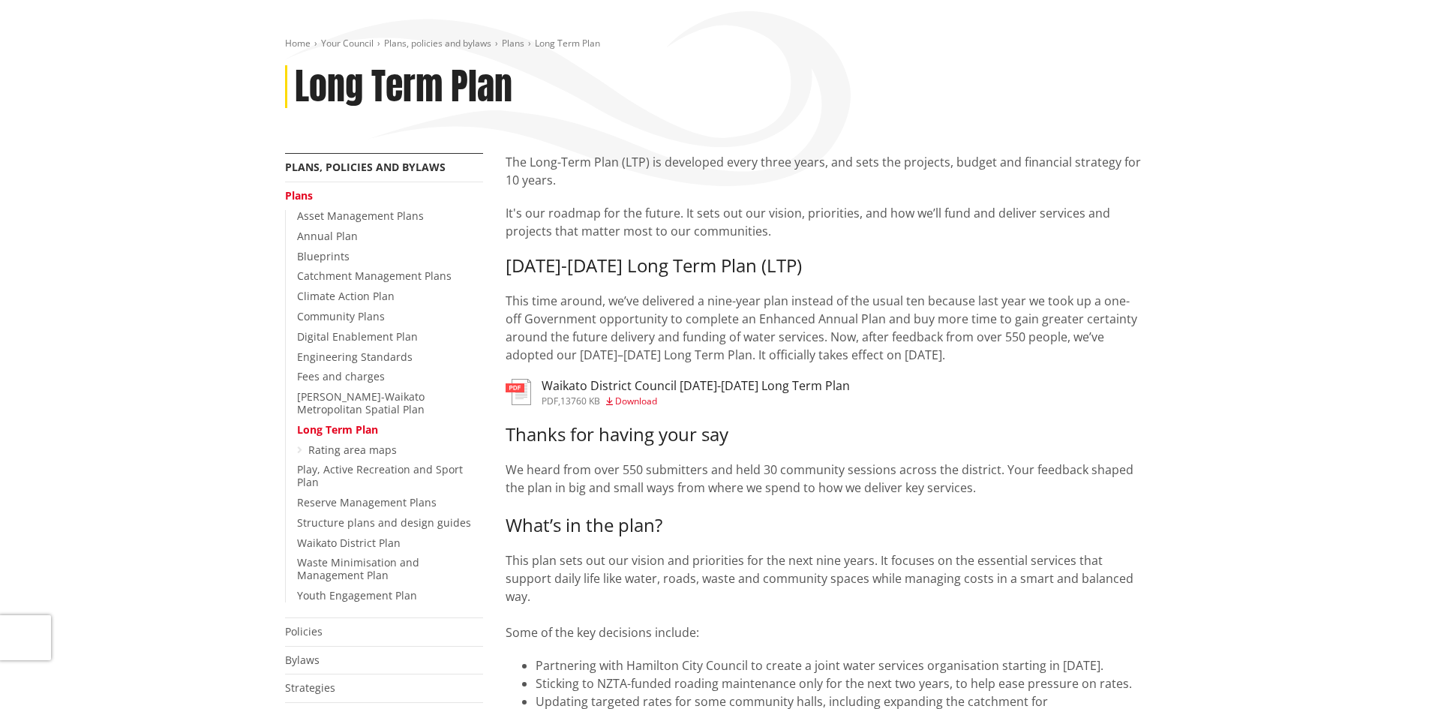
click at [708, 381] on h3 "Waikato District Council [DATE]-[DATE] Long Term Plan" at bounding box center [696, 386] width 308 height 14
